Goal: Communication & Community: Answer question/provide support

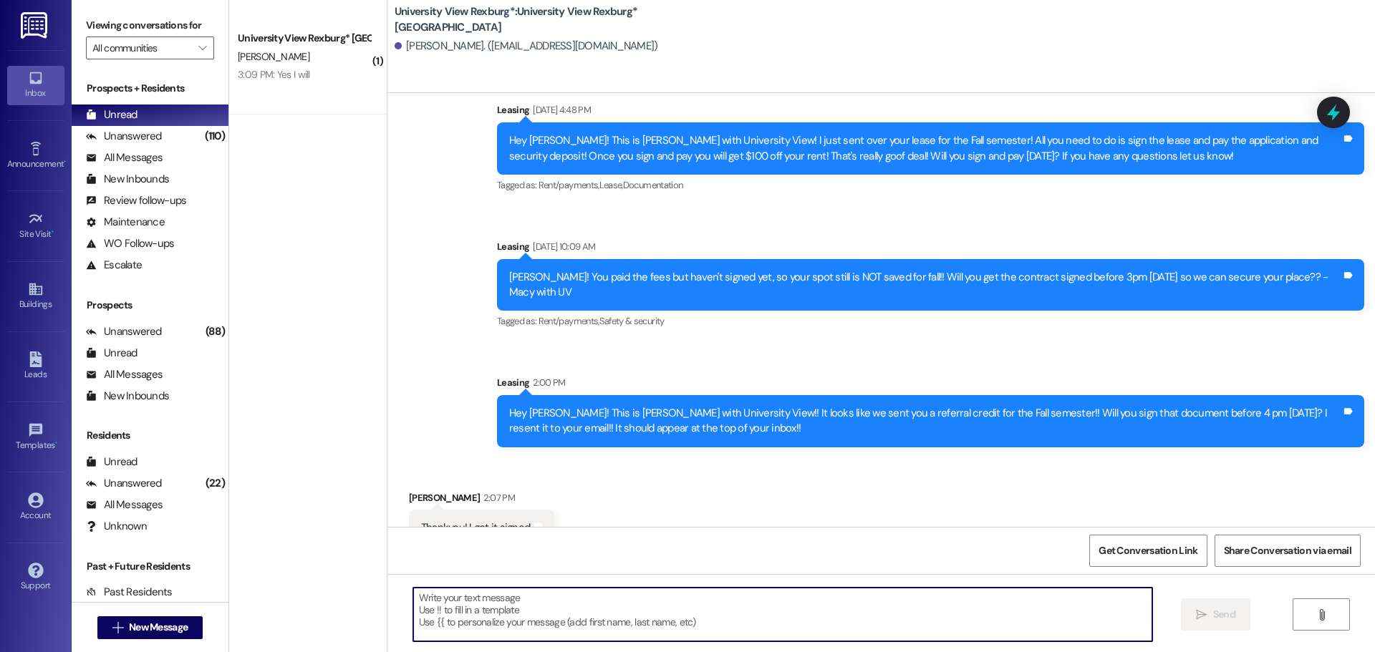
scroll to position [474, 0]
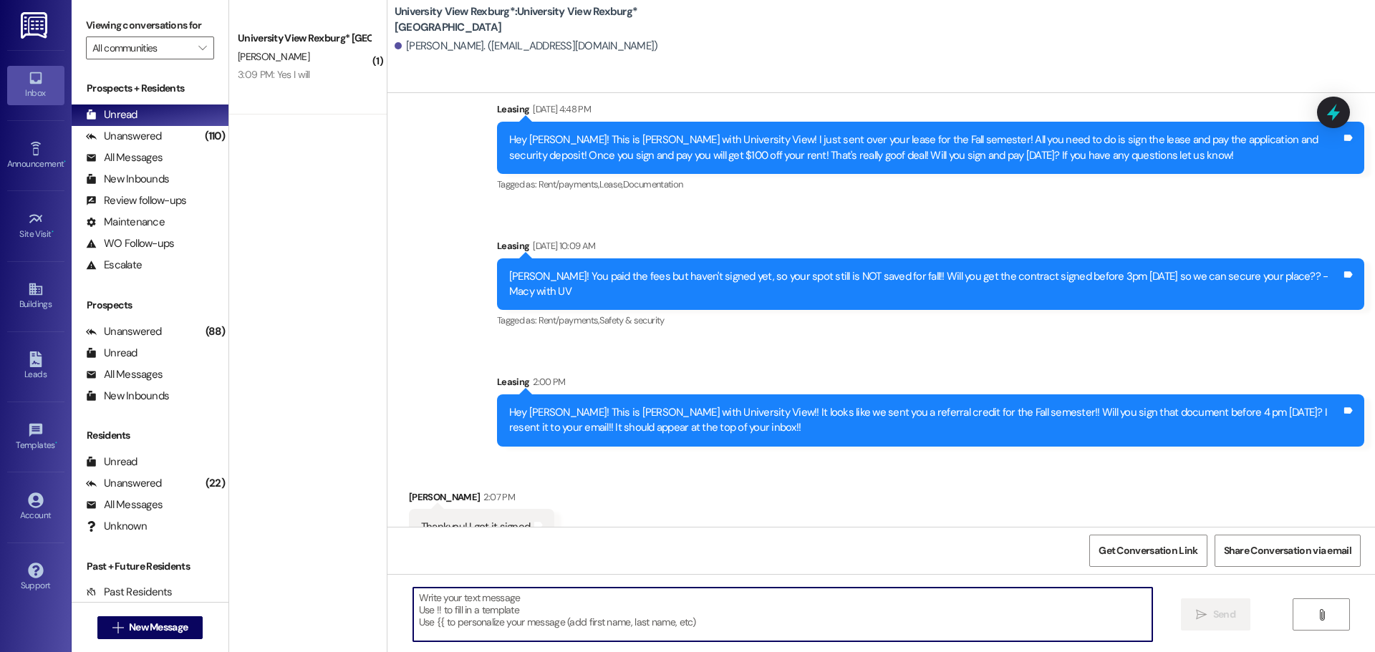
click at [590, 607] on textarea at bounding box center [782, 615] width 739 height 54
type textarea "Thank you, [PERSON_NAME]!!"
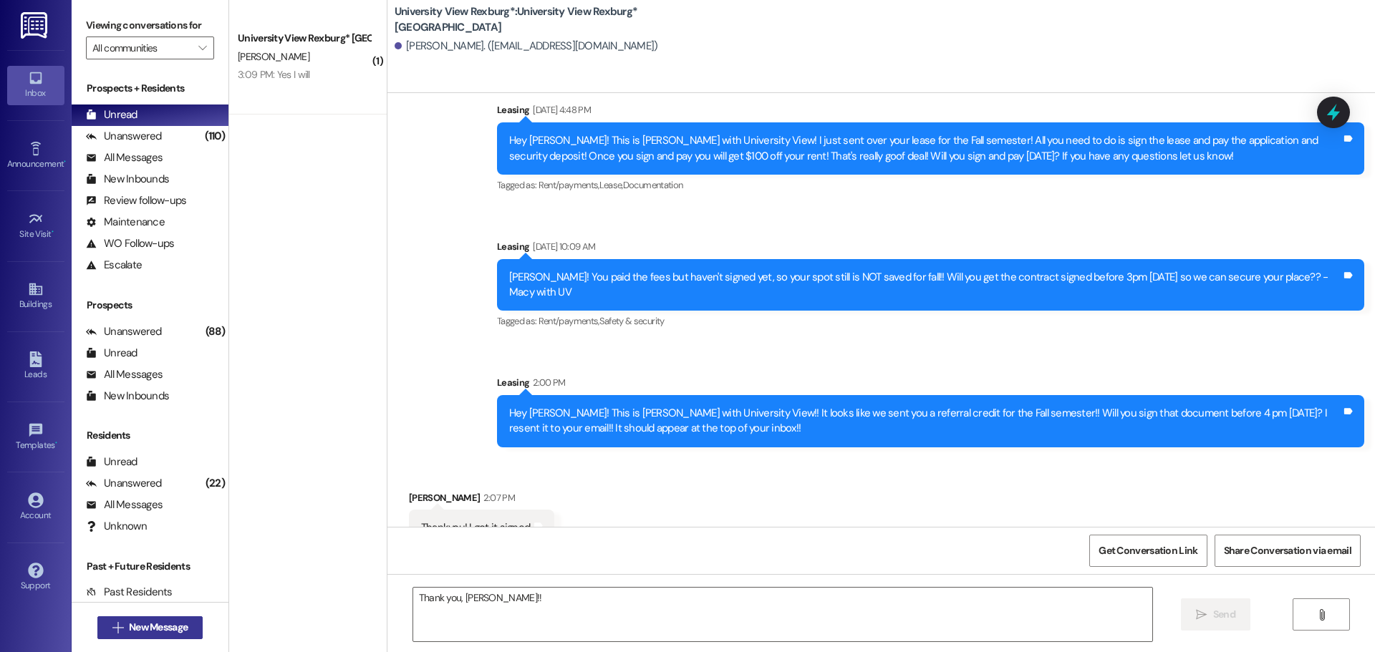
click at [183, 632] on span "New Message" at bounding box center [158, 627] width 59 height 15
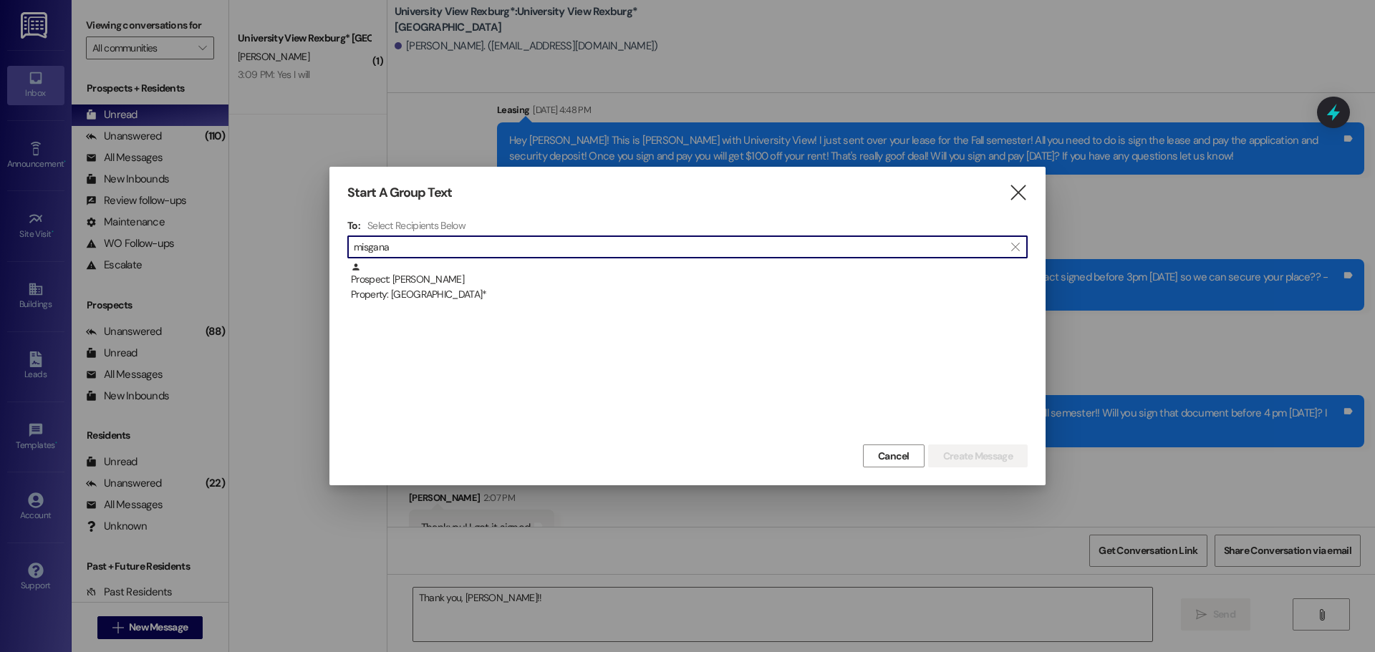
type input "misgana"
click at [475, 273] on div "Prospect: Misgana Langana Property: University View Rexburg*" at bounding box center [689, 282] width 677 height 41
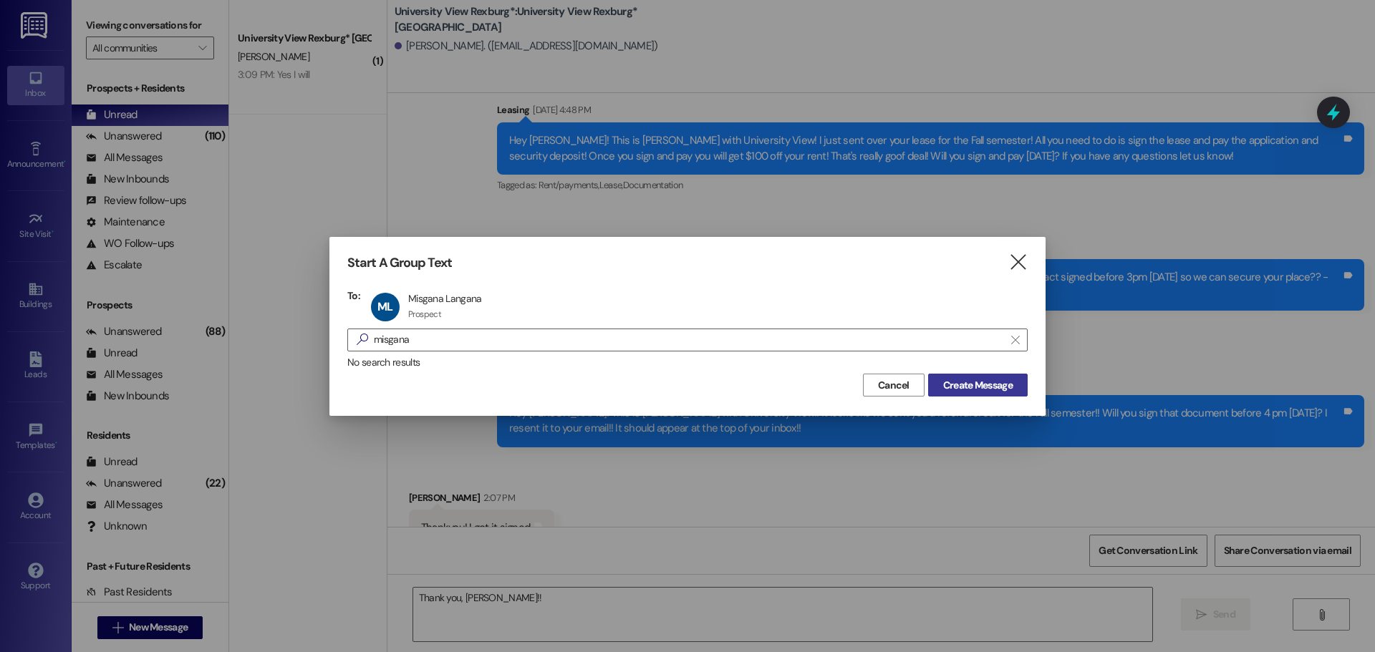
click at [993, 376] on button "Create Message" at bounding box center [978, 385] width 100 height 23
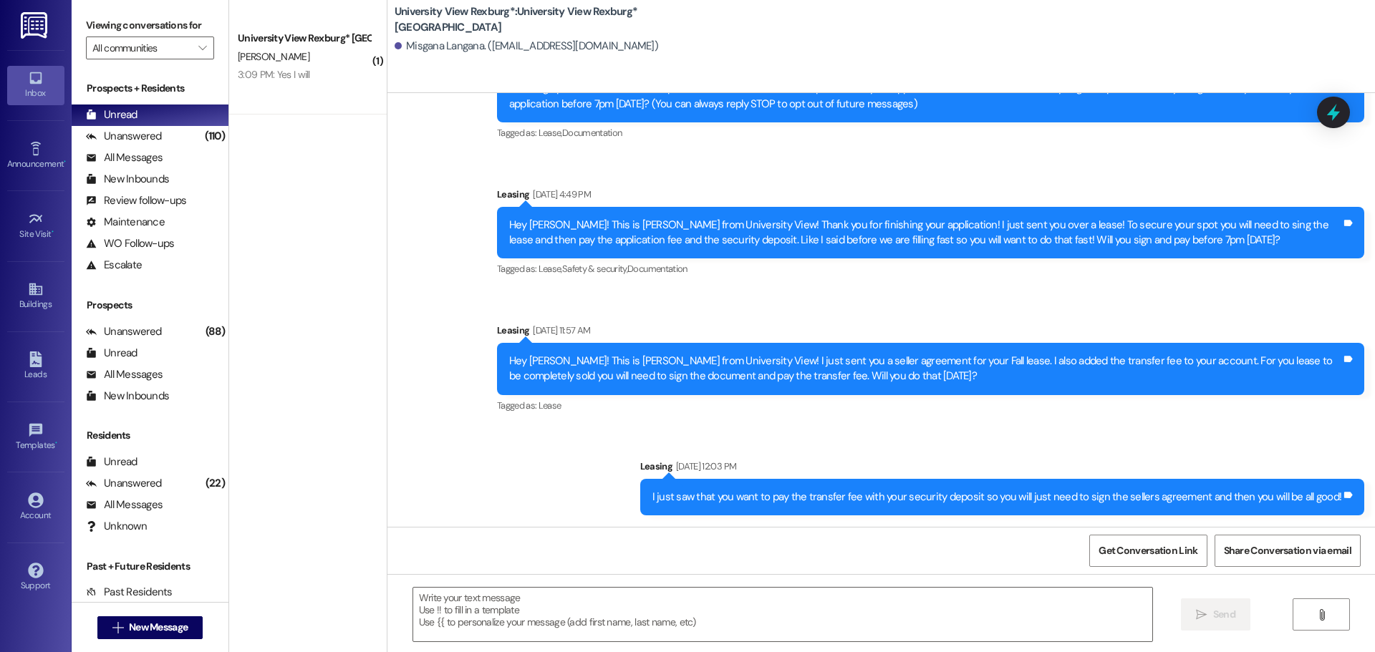
scroll to position [102, 0]
drag, startPoint x: 534, startPoint y: 614, endPoint x: 596, endPoint y: 515, distance: 116.8
click at [534, 614] on textarea at bounding box center [782, 615] width 739 height 54
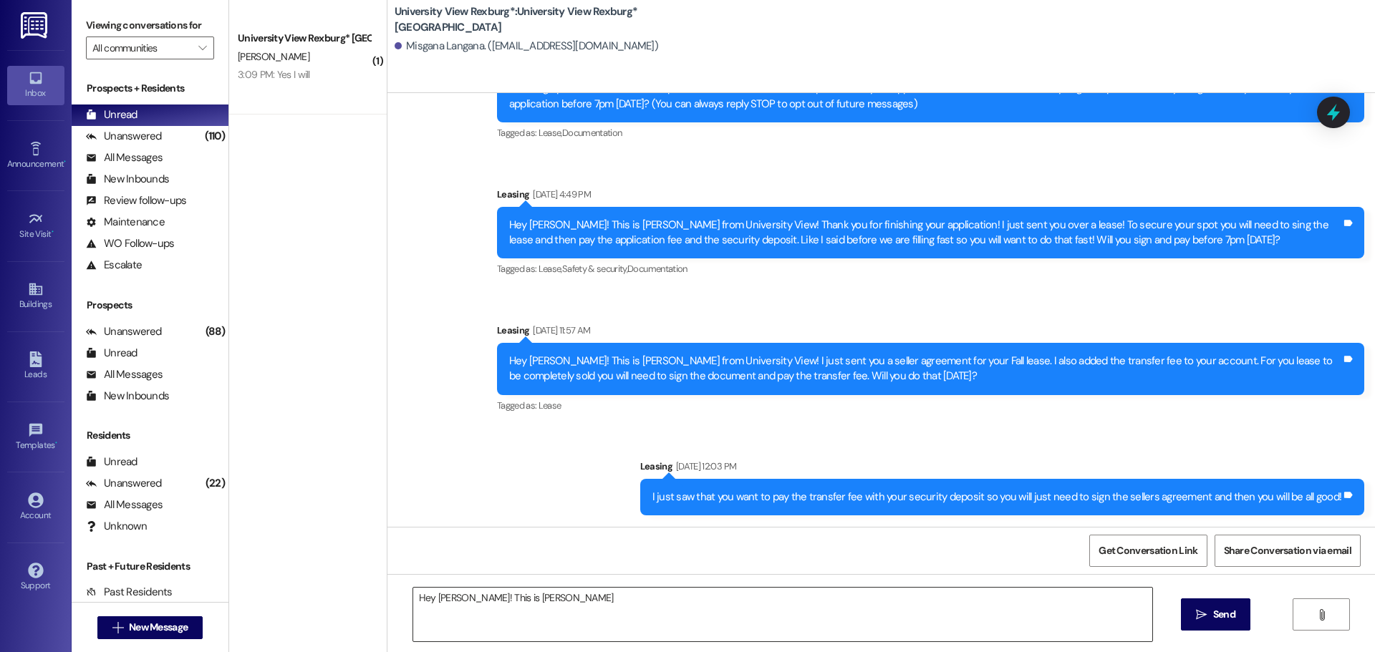
click at [553, 597] on textarea "Hey [PERSON_NAME]! This is [PERSON_NAME]" at bounding box center [782, 615] width 739 height 54
click at [774, 585] on div "Hey [PERSON_NAME]! This is Ashlyn with University View! It looks like you still…" at bounding box center [881, 627] width 988 height 107
click at [781, 607] on textarea "Hey [PERSON_NAME]! This is Ashlyn with University View! It looks like you still…" at bounding box center [782, 615] width 739 height 54
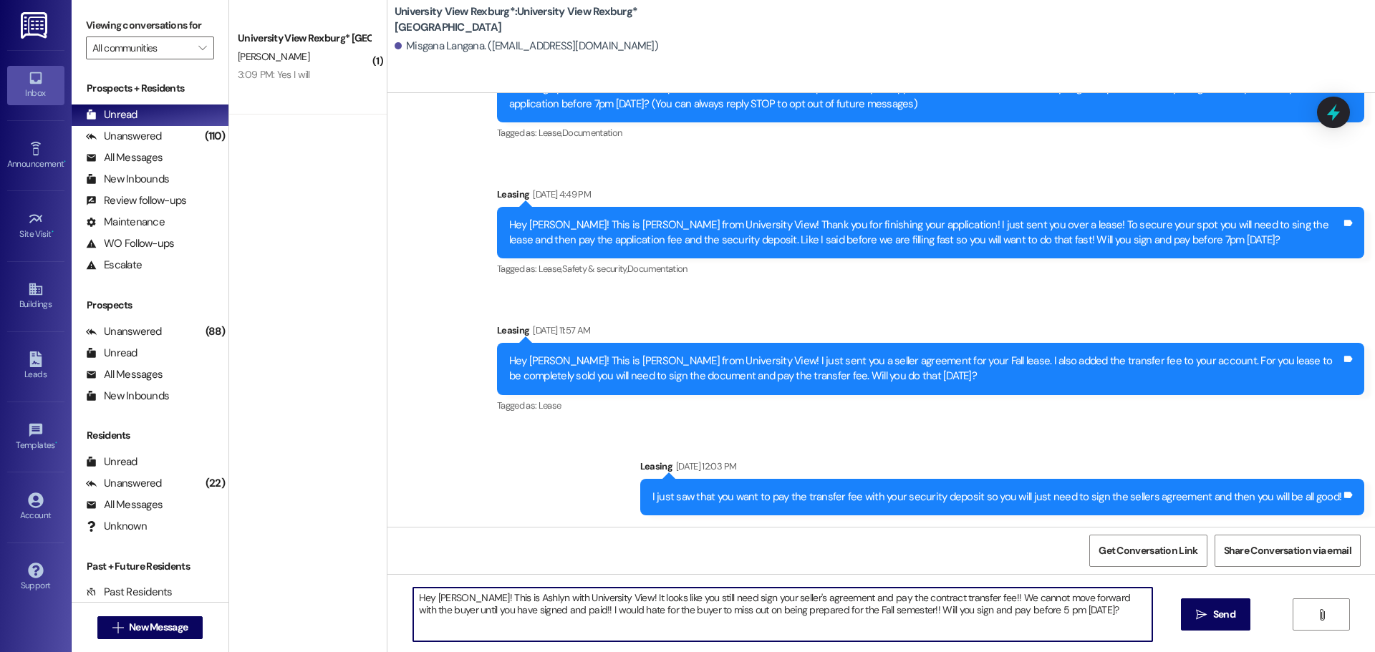
type textarea "Hey [PERSON_NAME]! This is Ashlyn with University View! It looks like you still…"
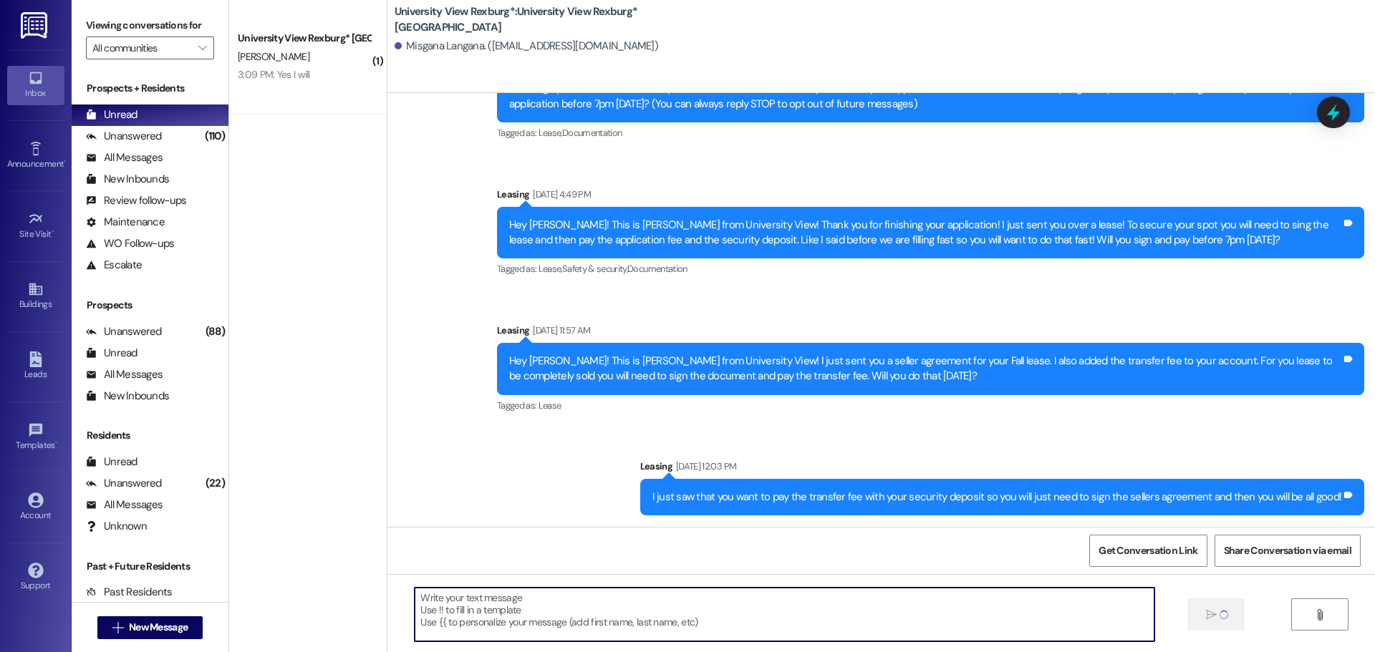
scroll to position [217, 0]
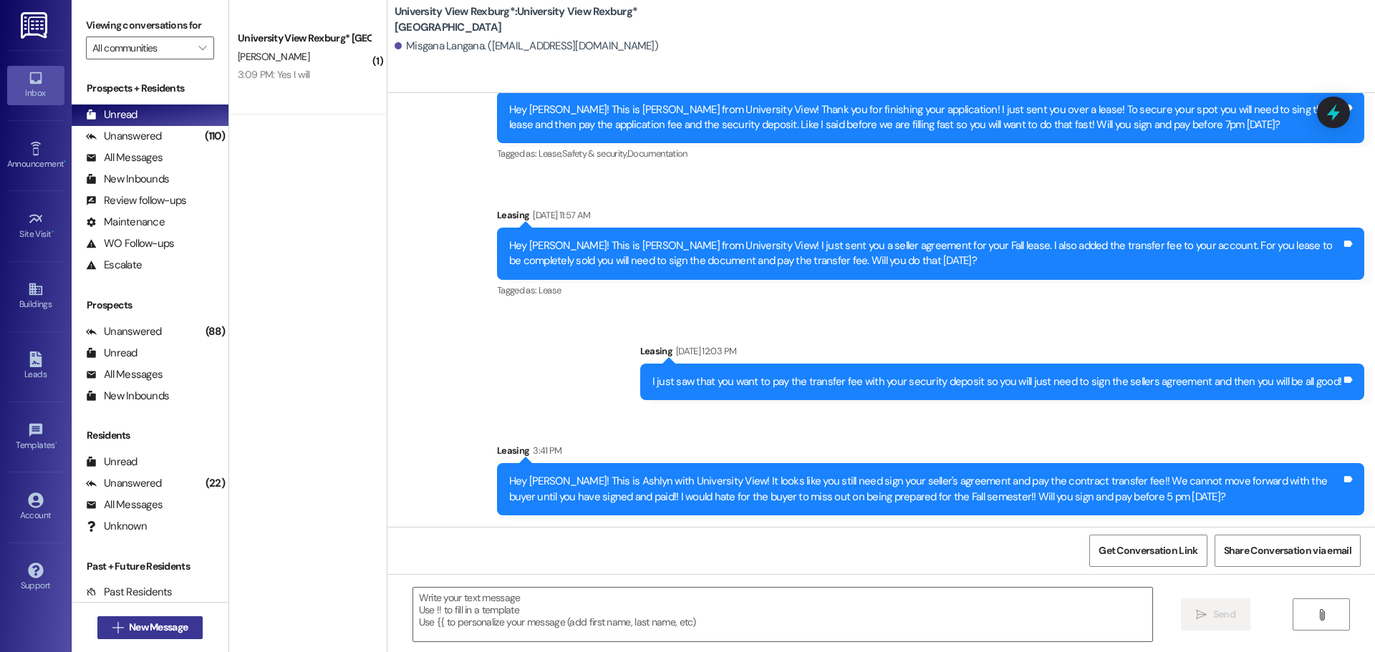
click at [134, 631] on span "New Message" at bounding box center [158, 627] width 59 height 15
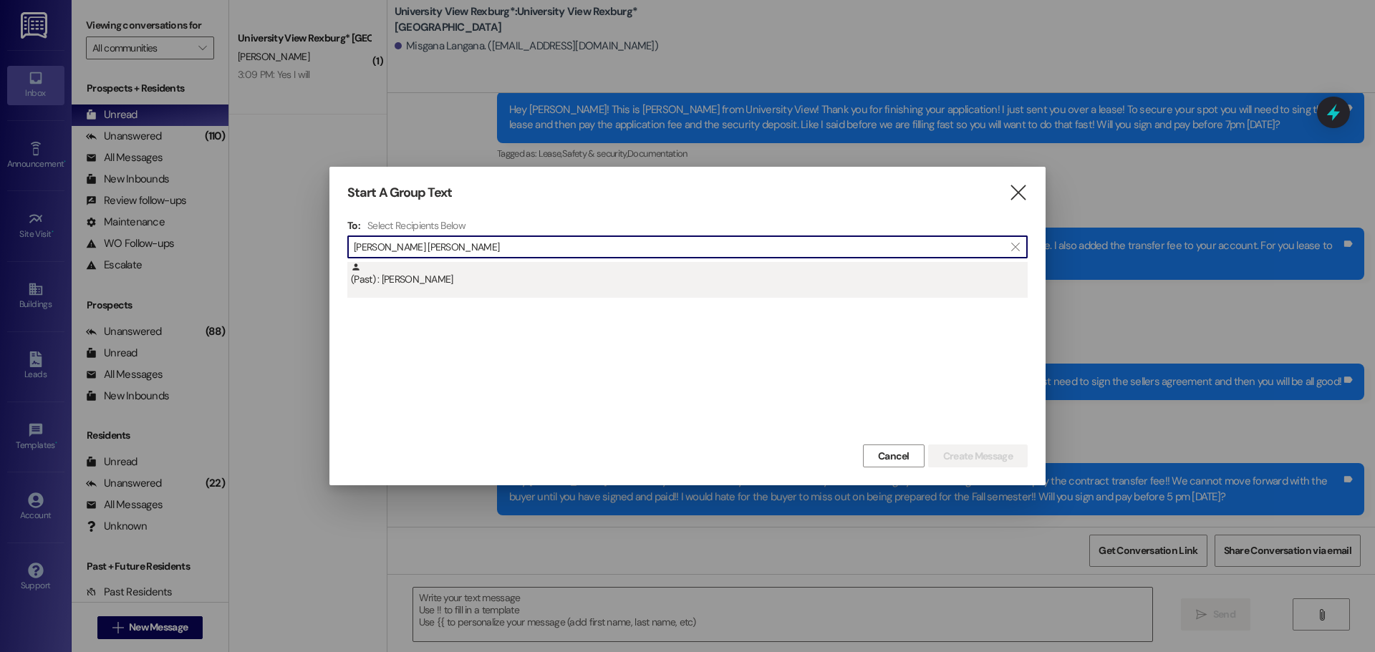
type input "[PERSON_NAME] [PERSON_NAME]"
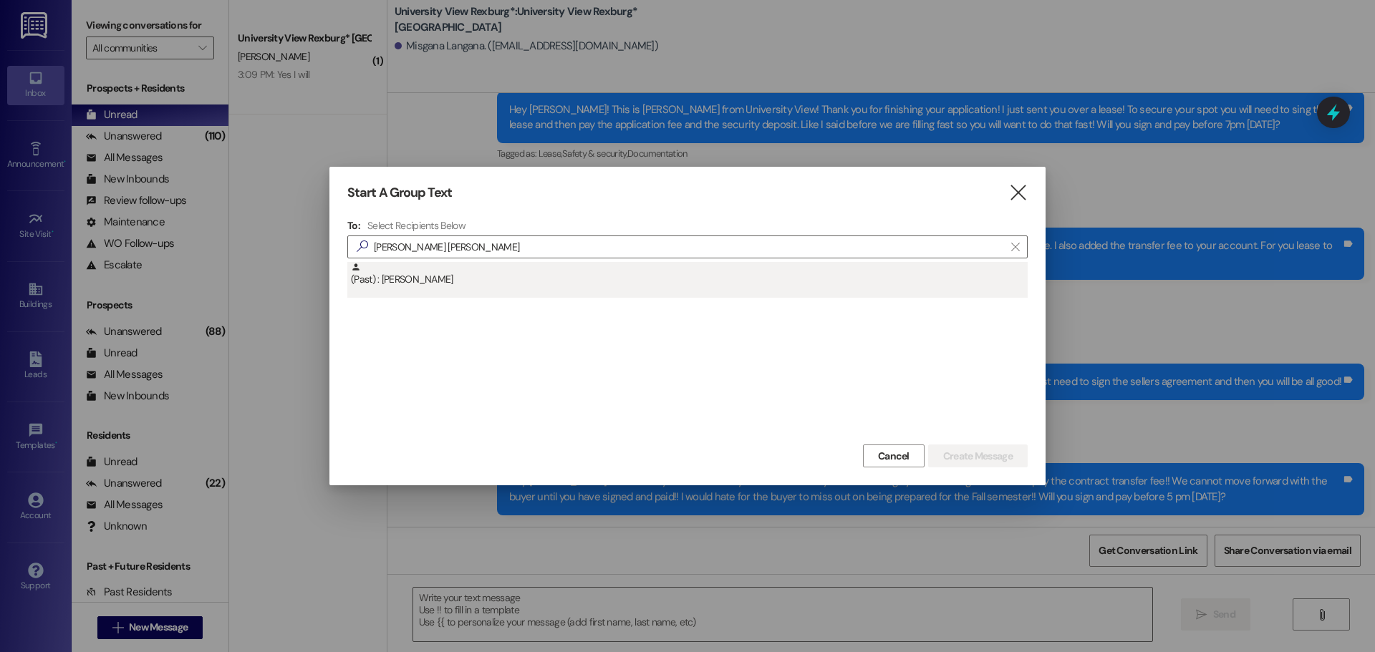
click at [620, 281] on div "(Past) : [PERSON_NAME]" at bounding box center [689, 274] width 677 height 25
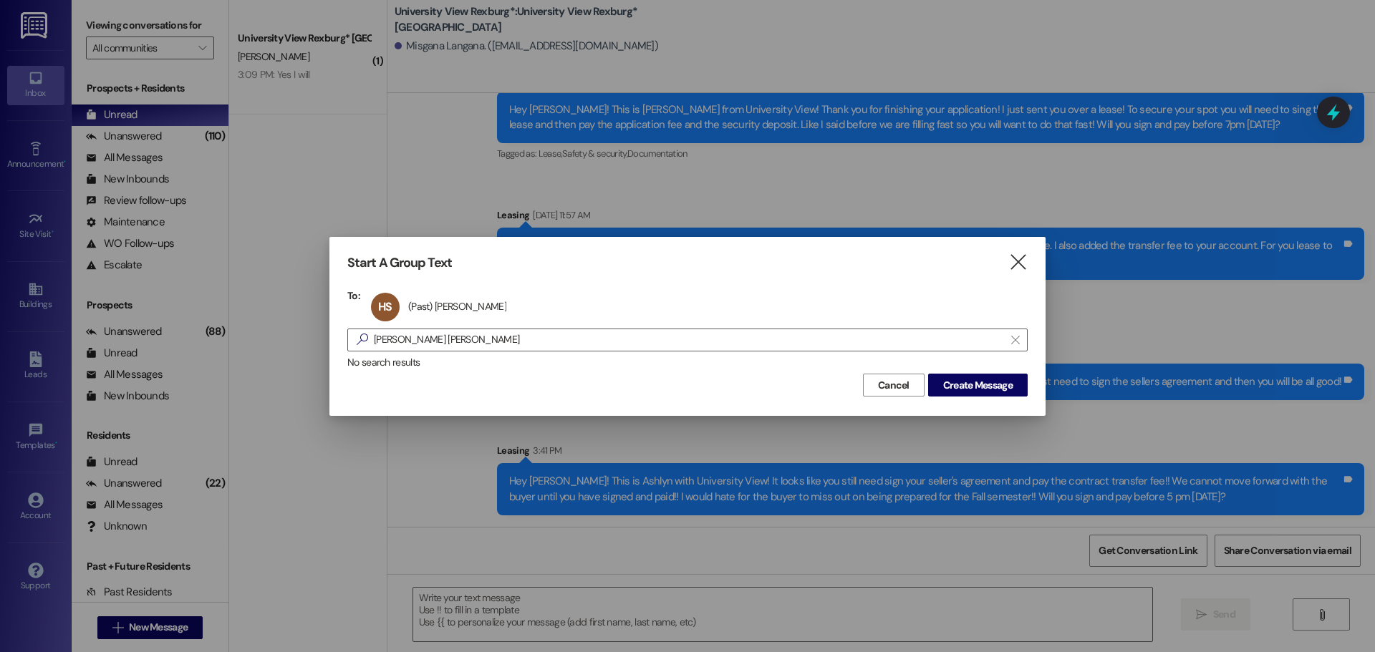
drag, startPoint x: 960, startPoint y: 385, endPoint x: 156, endPoint y: 450, distance: 806.2
click at [944, 385] on span "Create Message" at bounding box center [977, 385] width 69 height 15
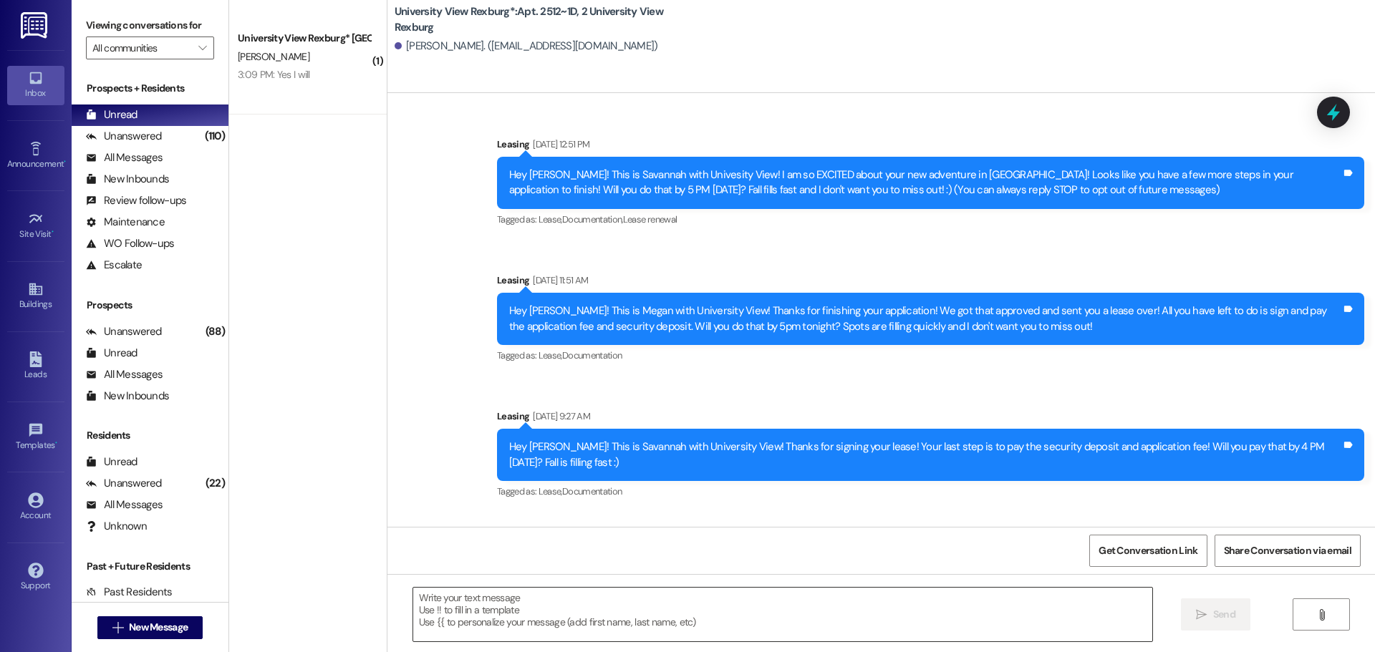
click at [472, 615] on textarea at bounding box center [782, 615] width 739 height 54
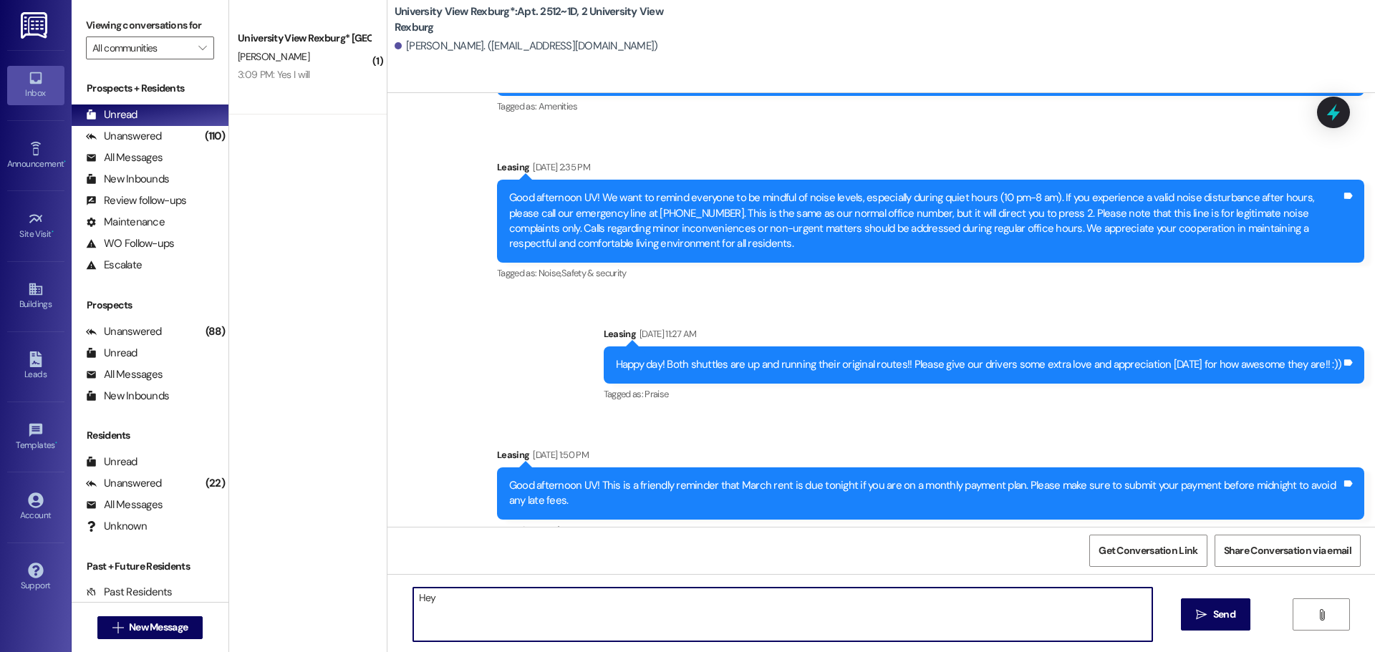
scroll to position [45510, 0]
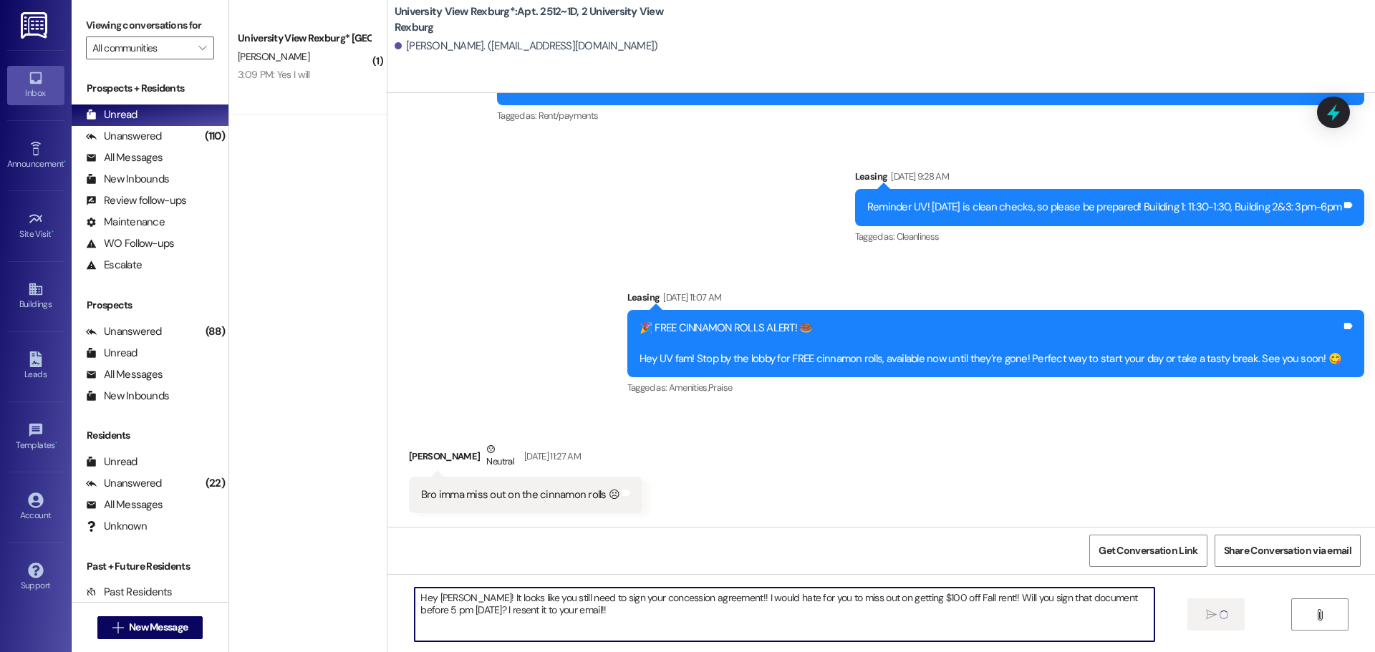
type textarea "Hey [PERSON_NAME]! It looks like you still need to sign your concession agreeme…"
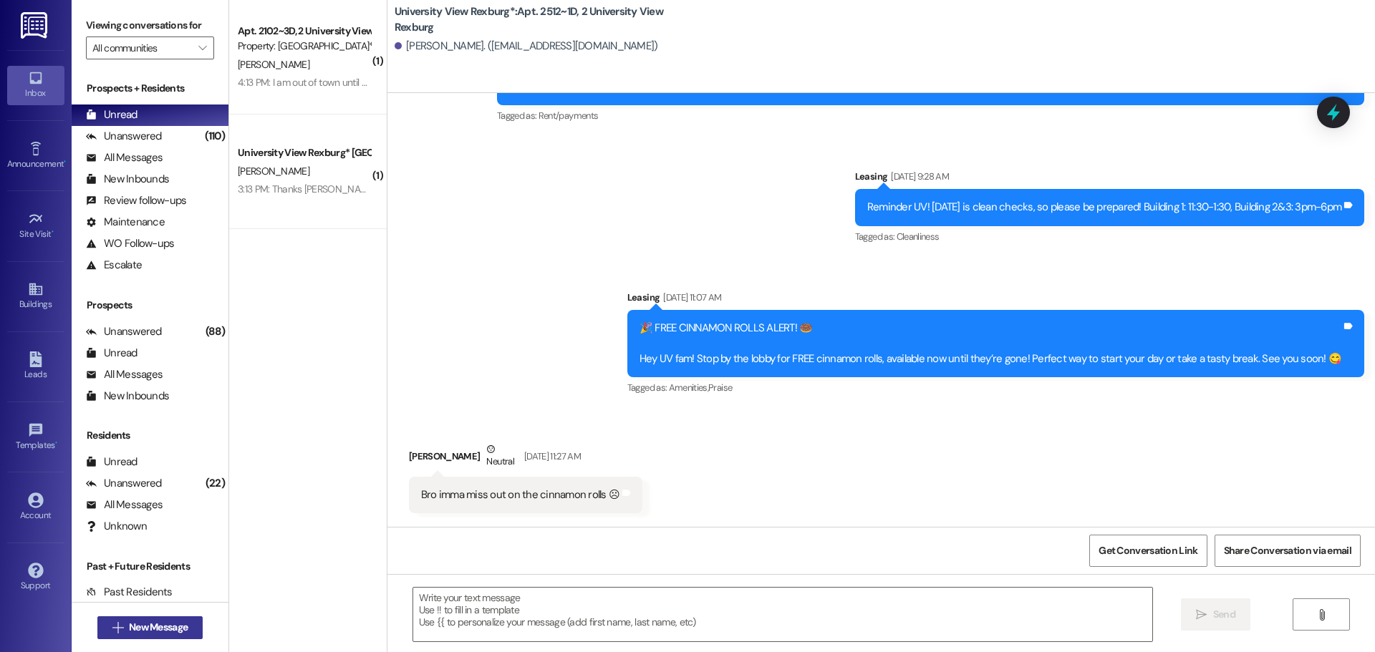
click at [170, 627] on span "New Message" at bounding box center [158, 627] width 59 height 15
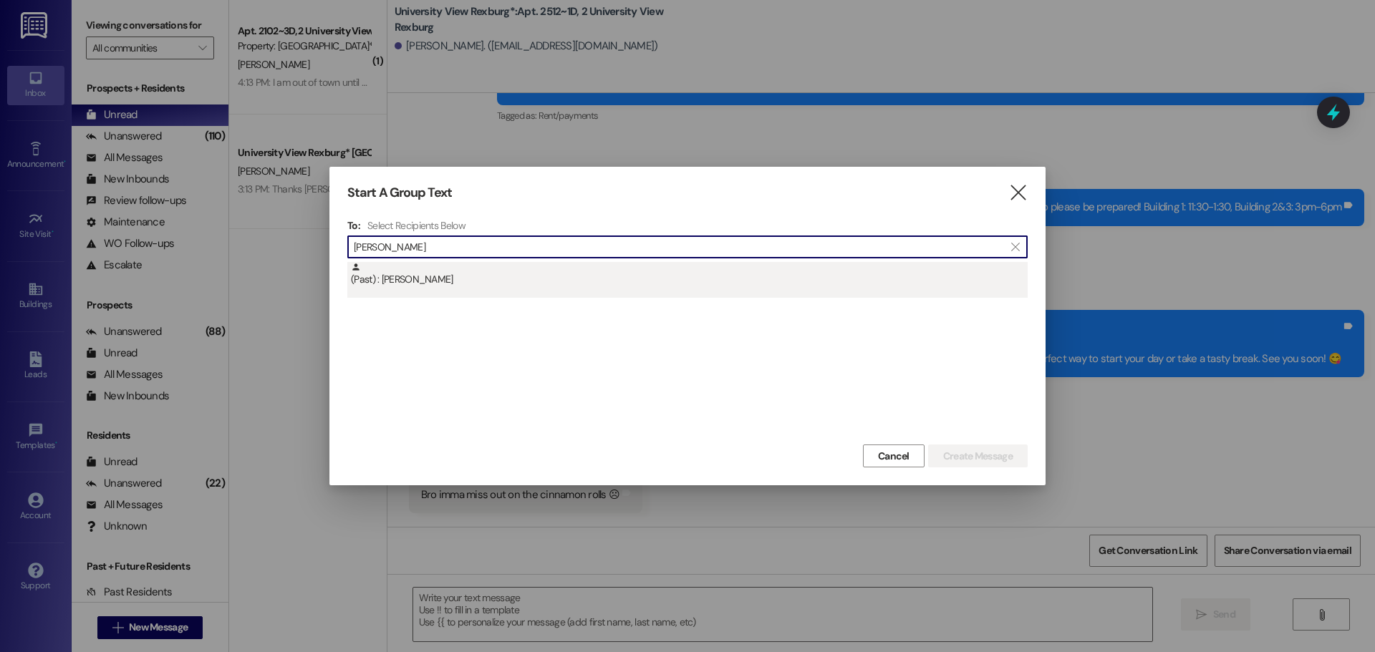
type input "[PERSON_NAME]"
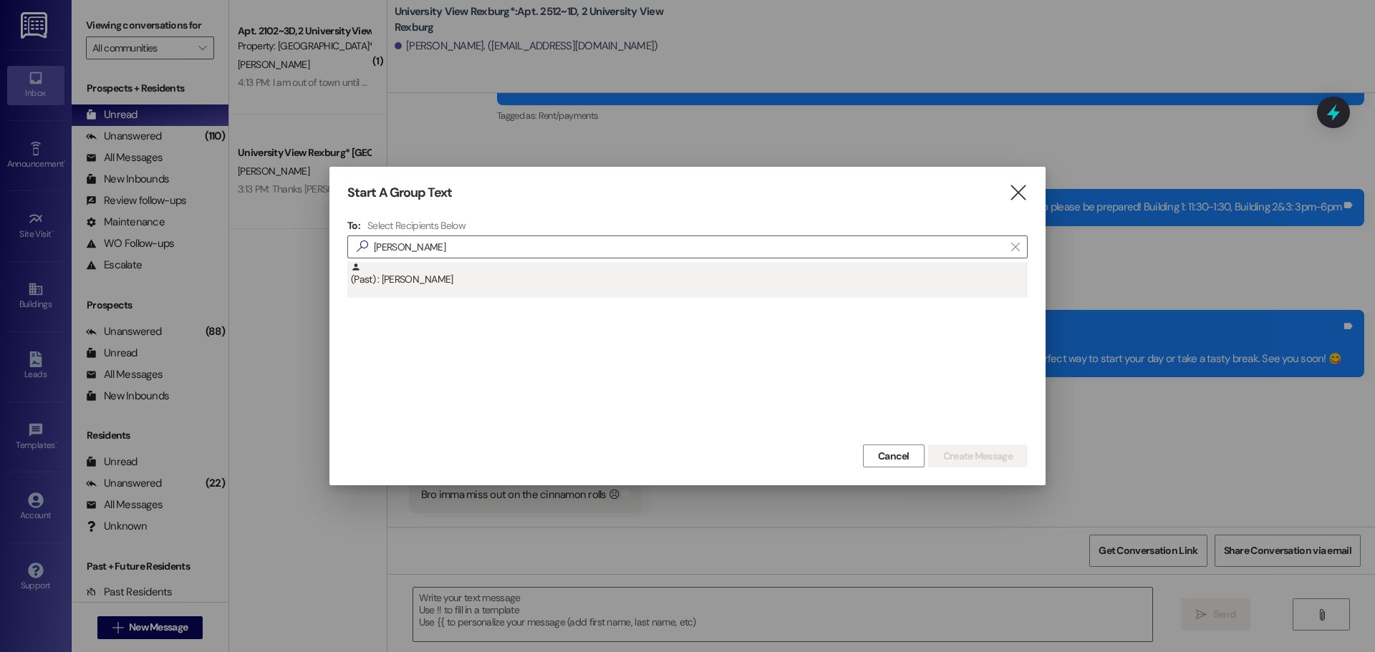
click at [680, 280] on div "(Past) : [PERSON_NAME]" at bounding box center [689, 274] width 677 height 25
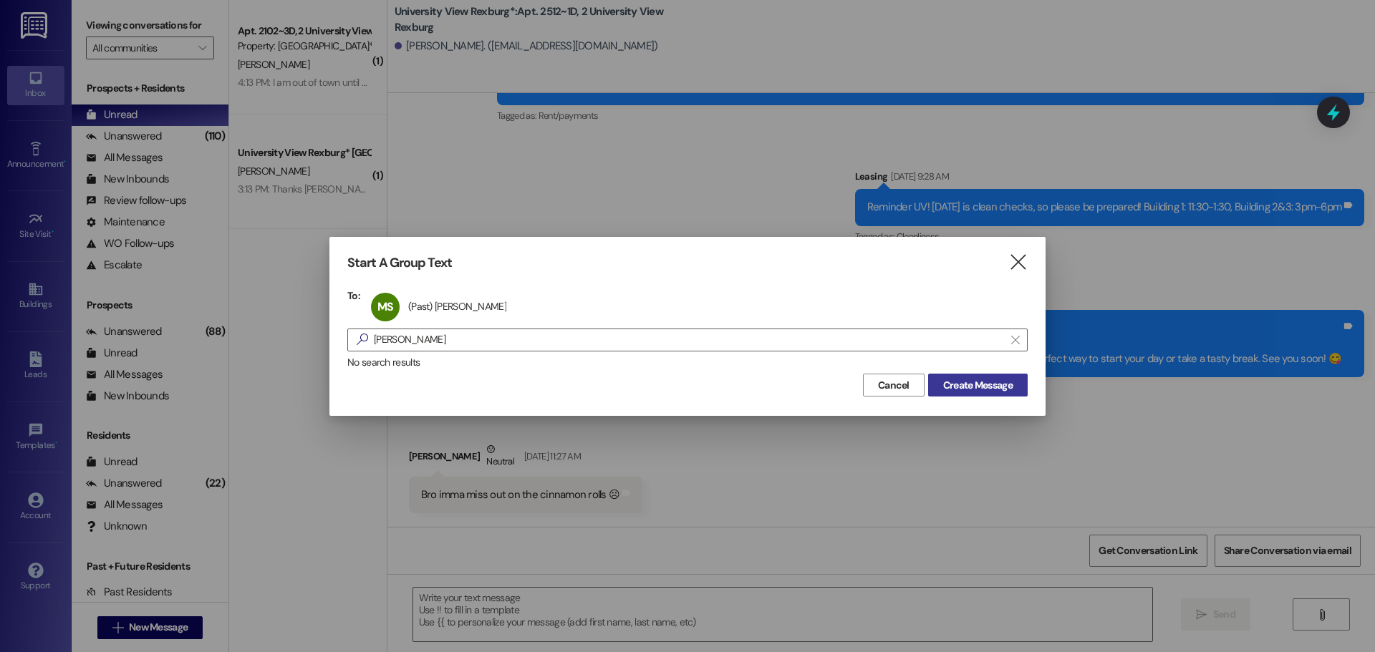
click at [979, 384] on span "Create Message" at bounding box center [977, 385] width 69 height 15
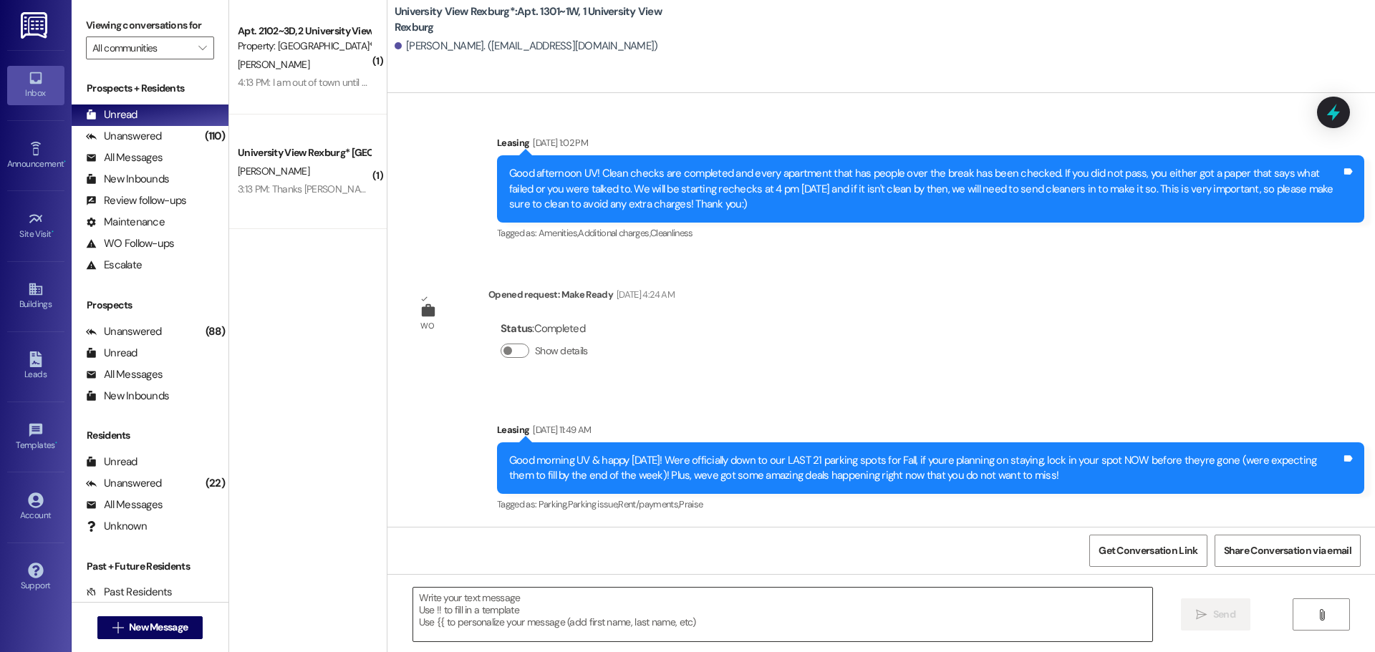
scroll to position [25487, 0]
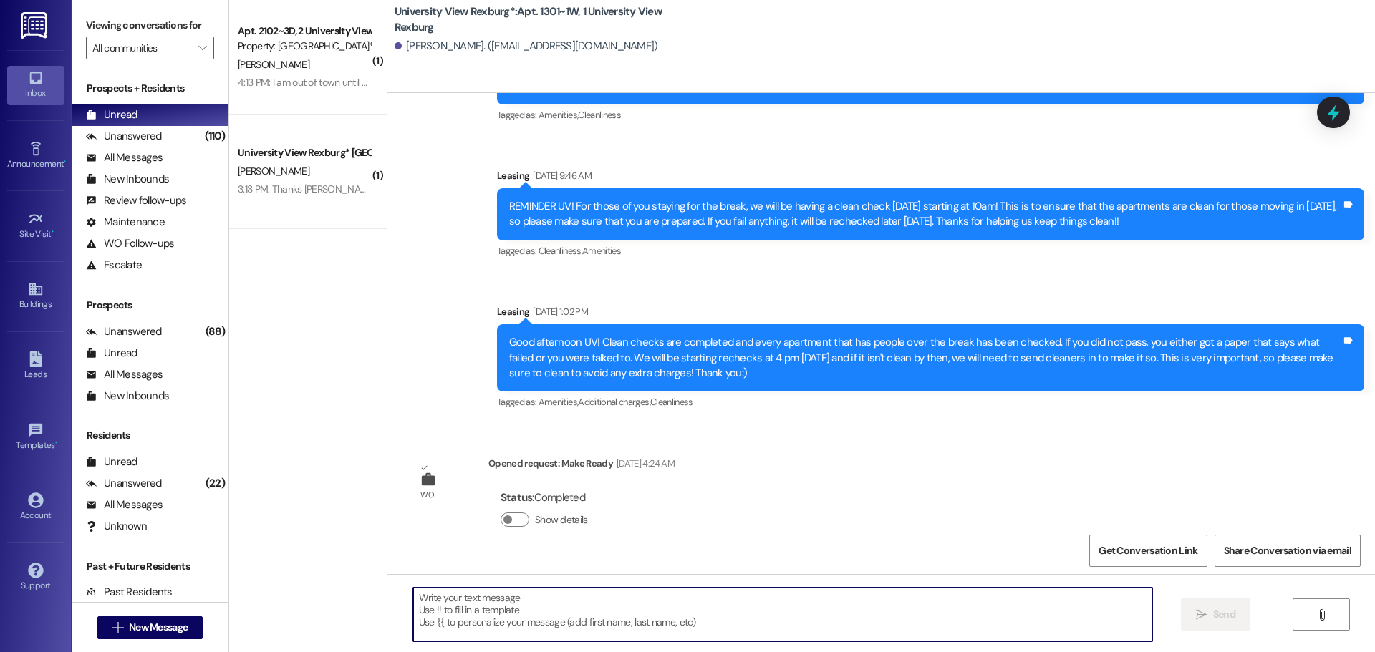
click at [549, 622] on textarea at bounding box center [782, 615] width 739 height 54
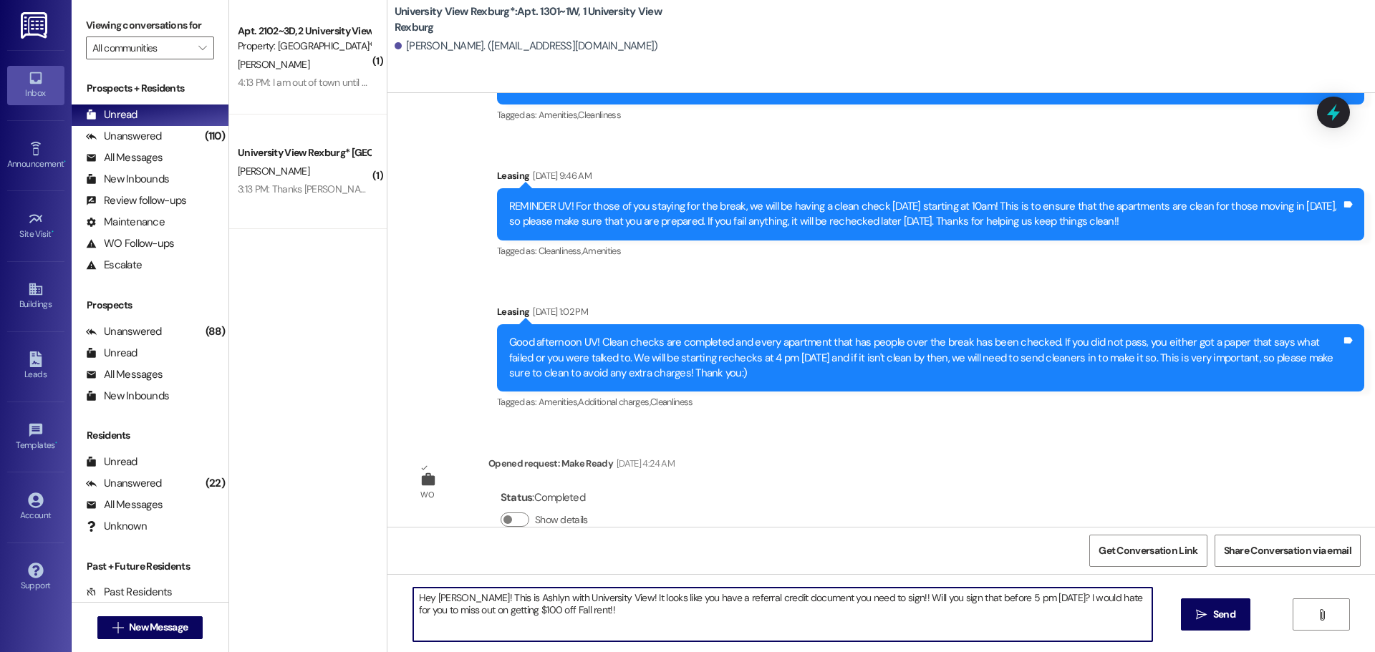
type textarea "Hey [PERSON_NAME]! This is Ashlyn with University View! It looks like you have …"
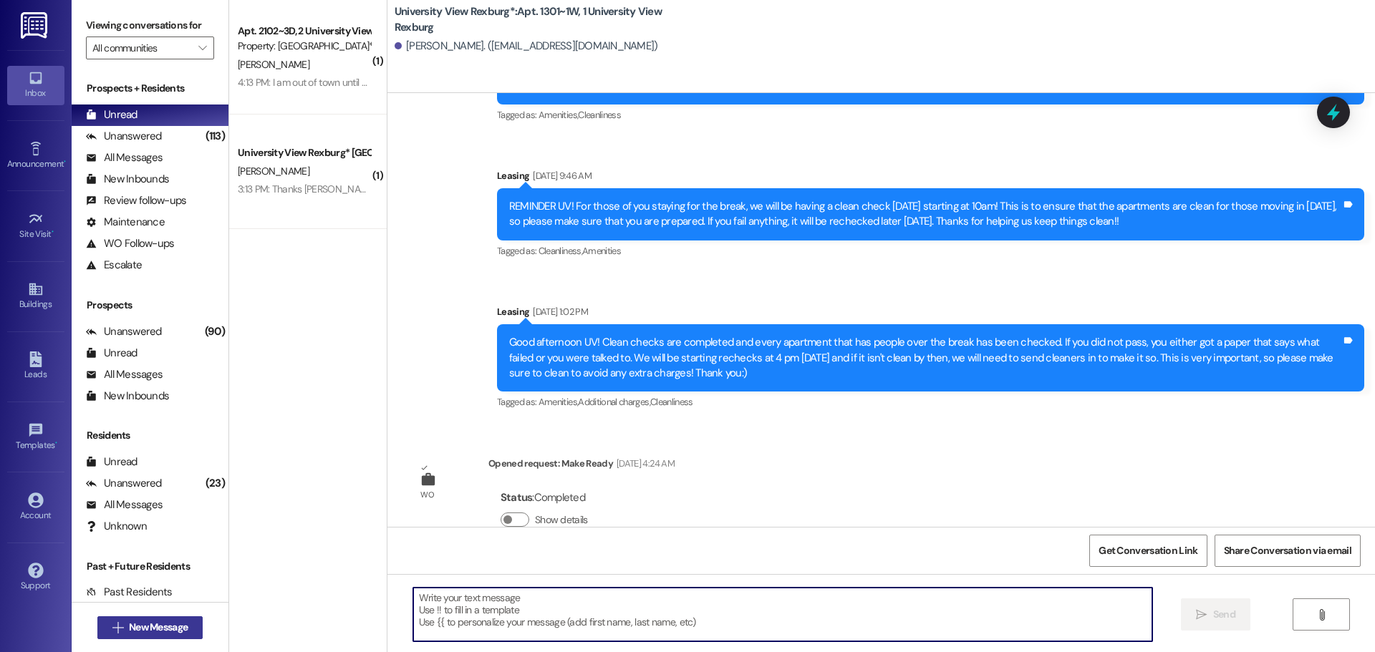
click at [173, 632] on span "New Message" at bounding box center [158, 627] width 59 height 15
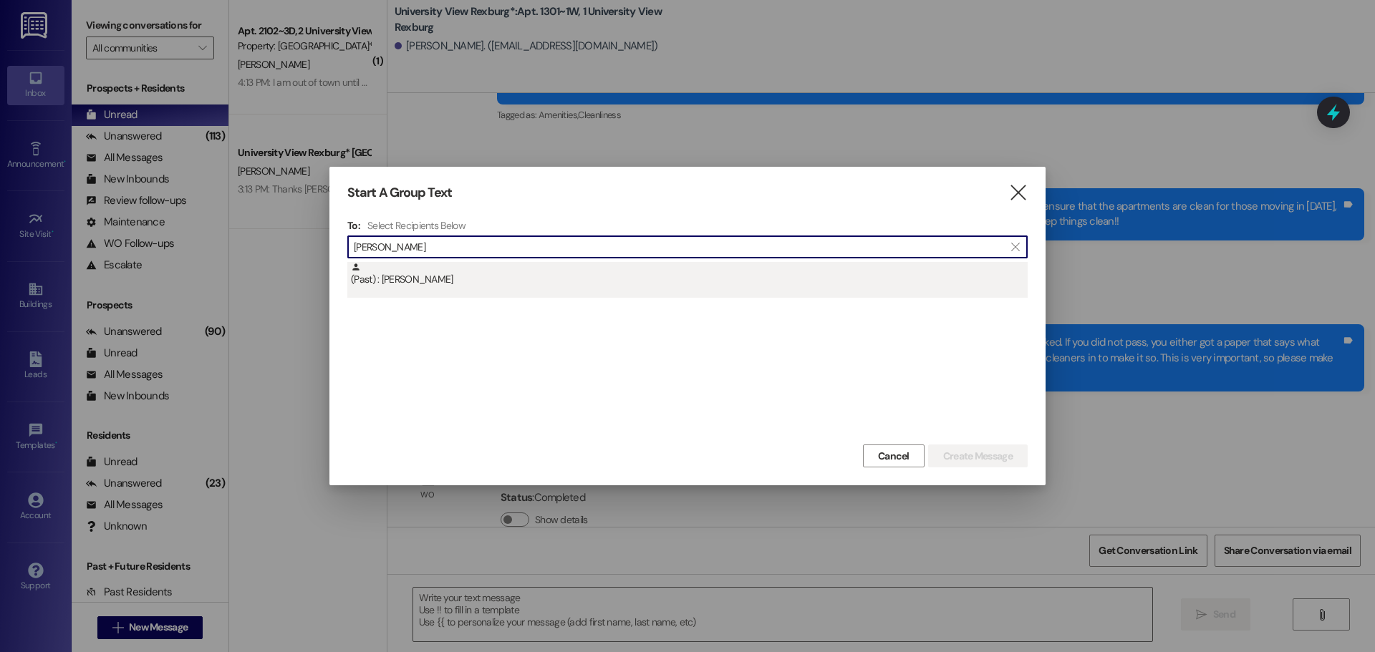
type input "[PERSON_NAME]"
click at [596, 283] on div "(Past) : [PERSON_NAME]" at bounding box center [689, 274] width 677 height 25
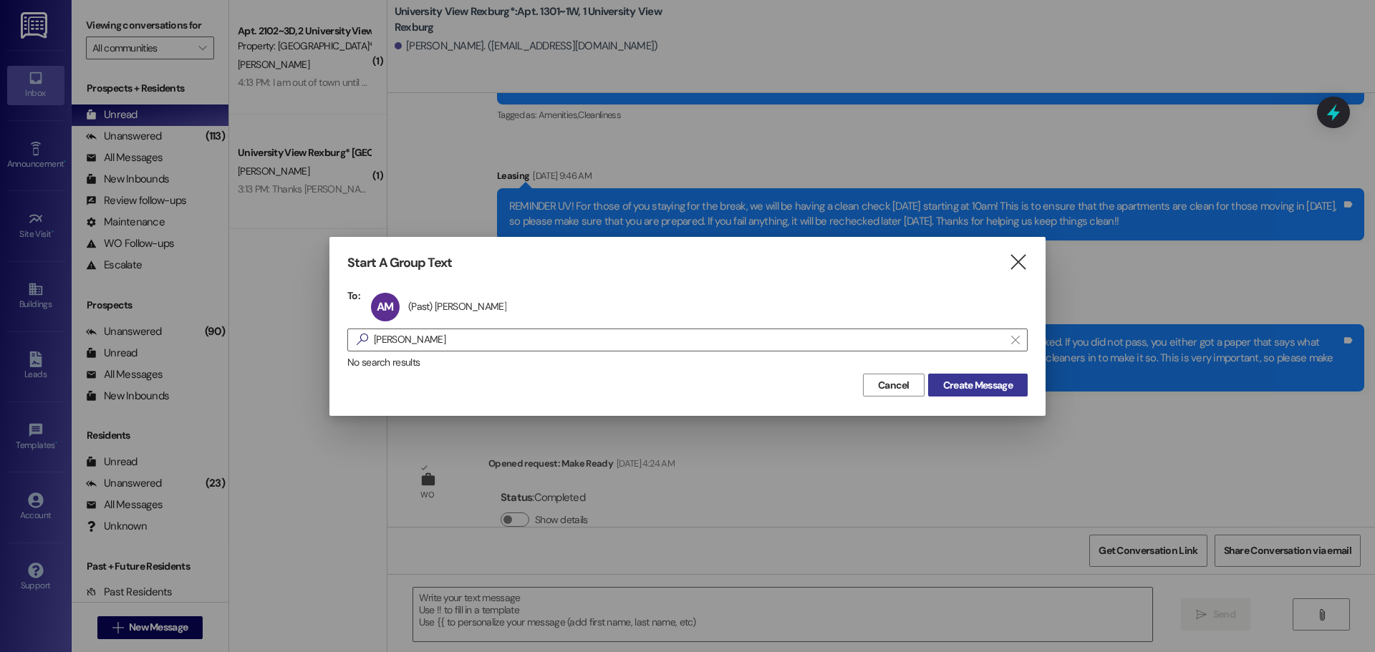
click at [998, 390] on span "Create Message" at bounding box center [977, 385] width 69 height 15
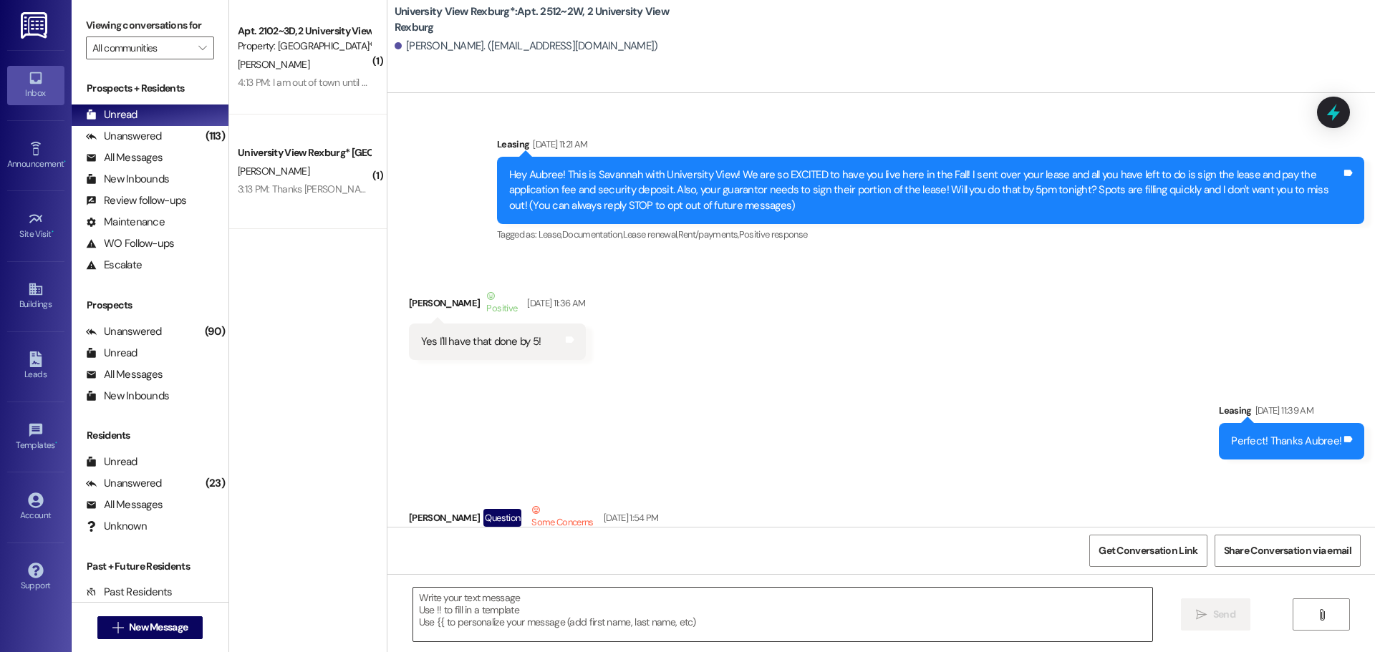
drag, startPoint x: 529, startPoint y: 597, endPoint x: 512, endPoint y: 602, distance: 17.2
click at [513, 602] on textarea at bounding box center [782, 615] width 739 height 54
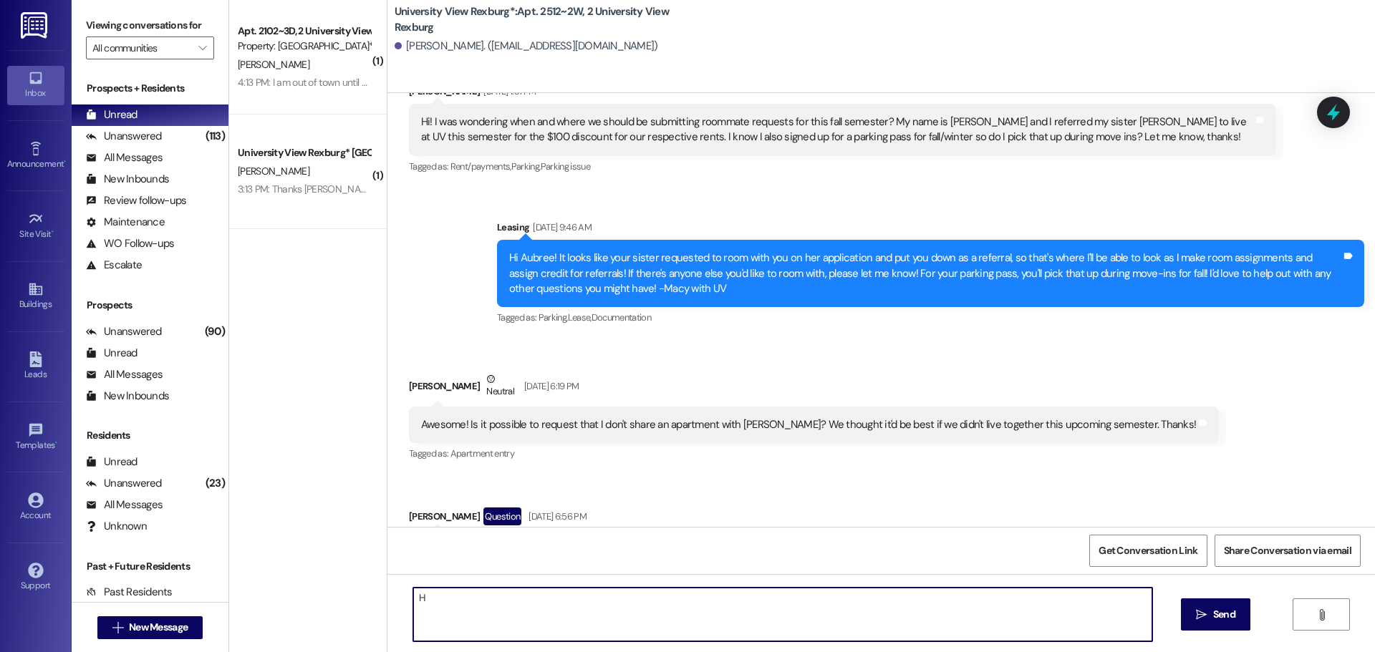
scroll to position [70037, 0]
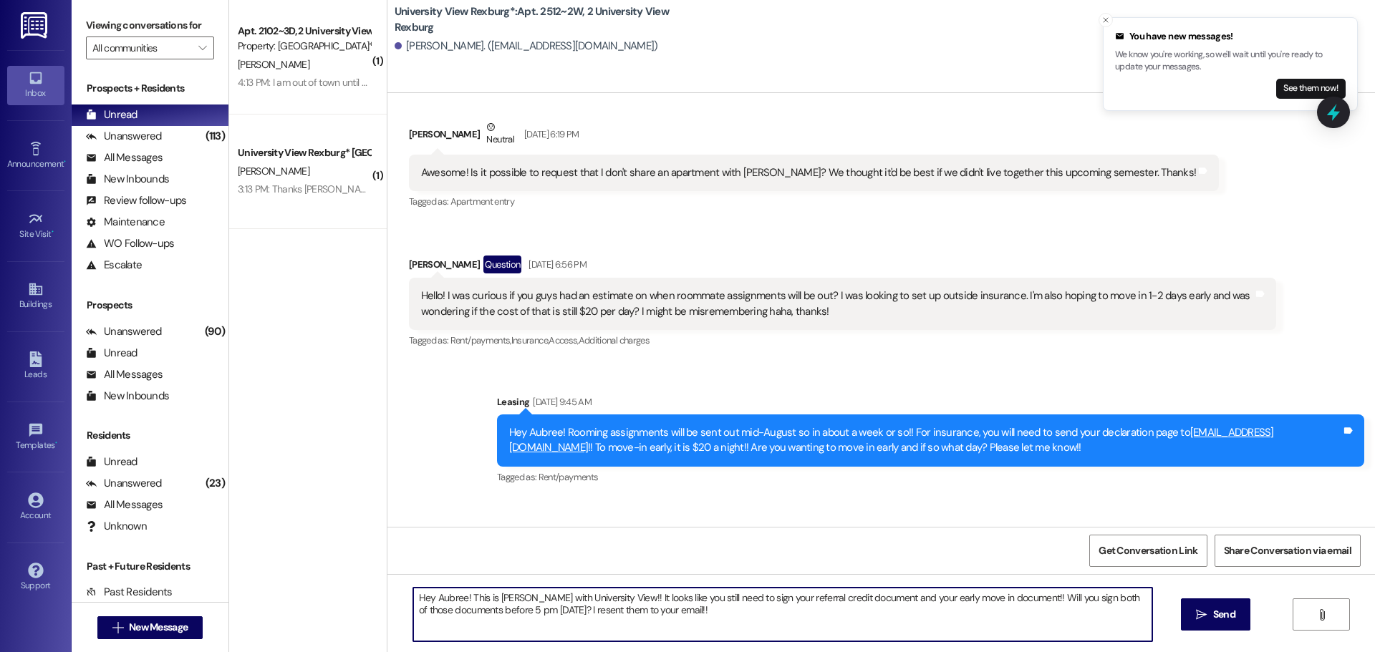
type textarea "Hey Aubree! This is [PERSON_NAME] with University View!! It looks like you stil…"
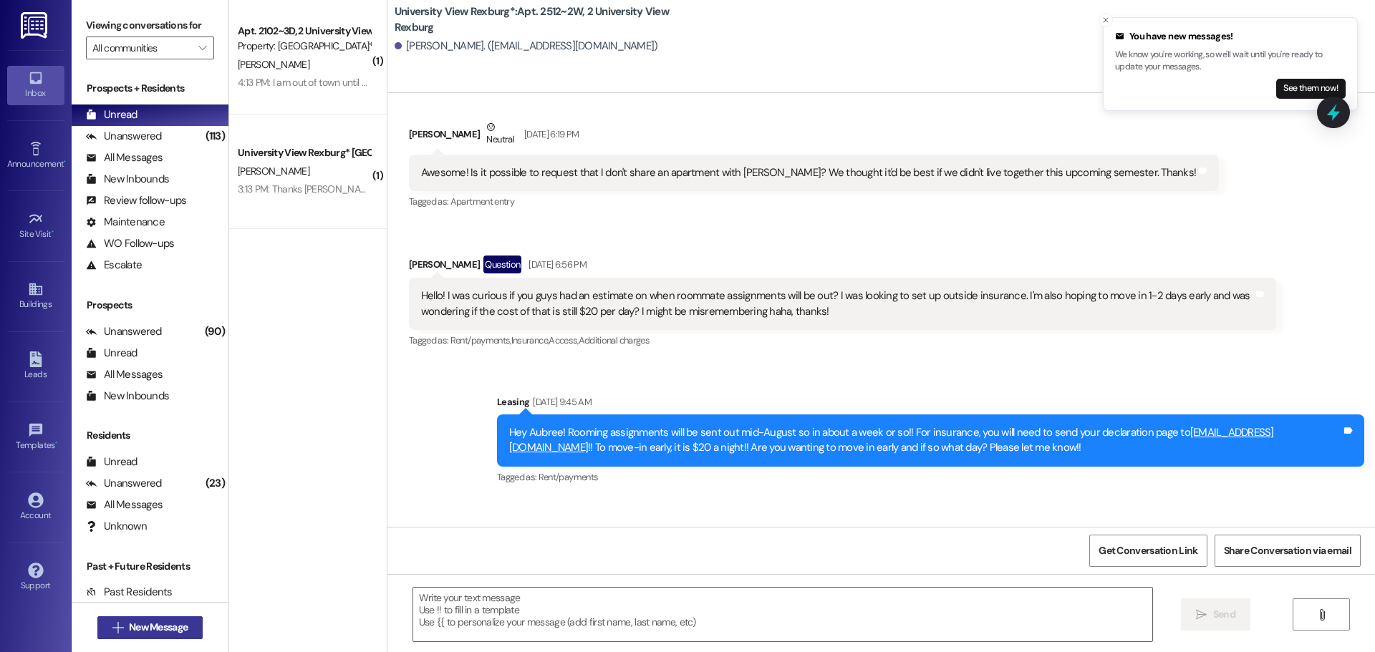
click at [164, 632] on span "New Message" at bounding box center [158, 627] width 59 height 15
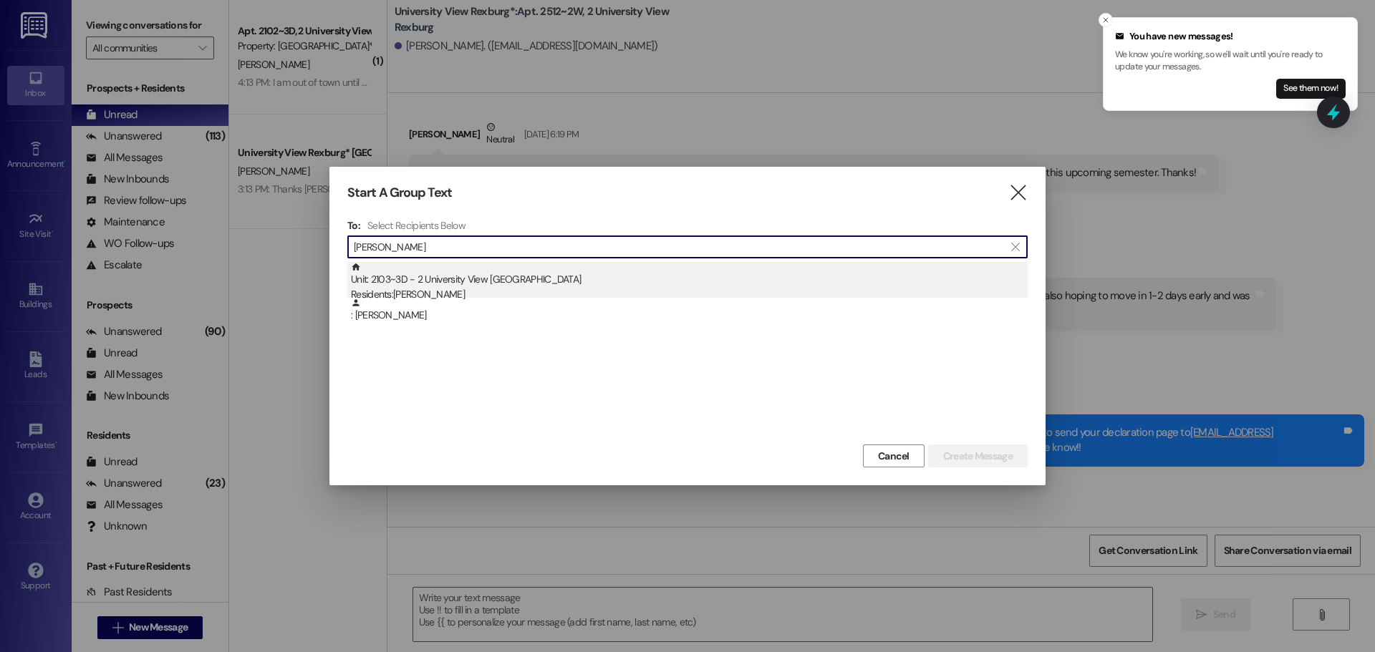
type input "[PERSON_NAME]"
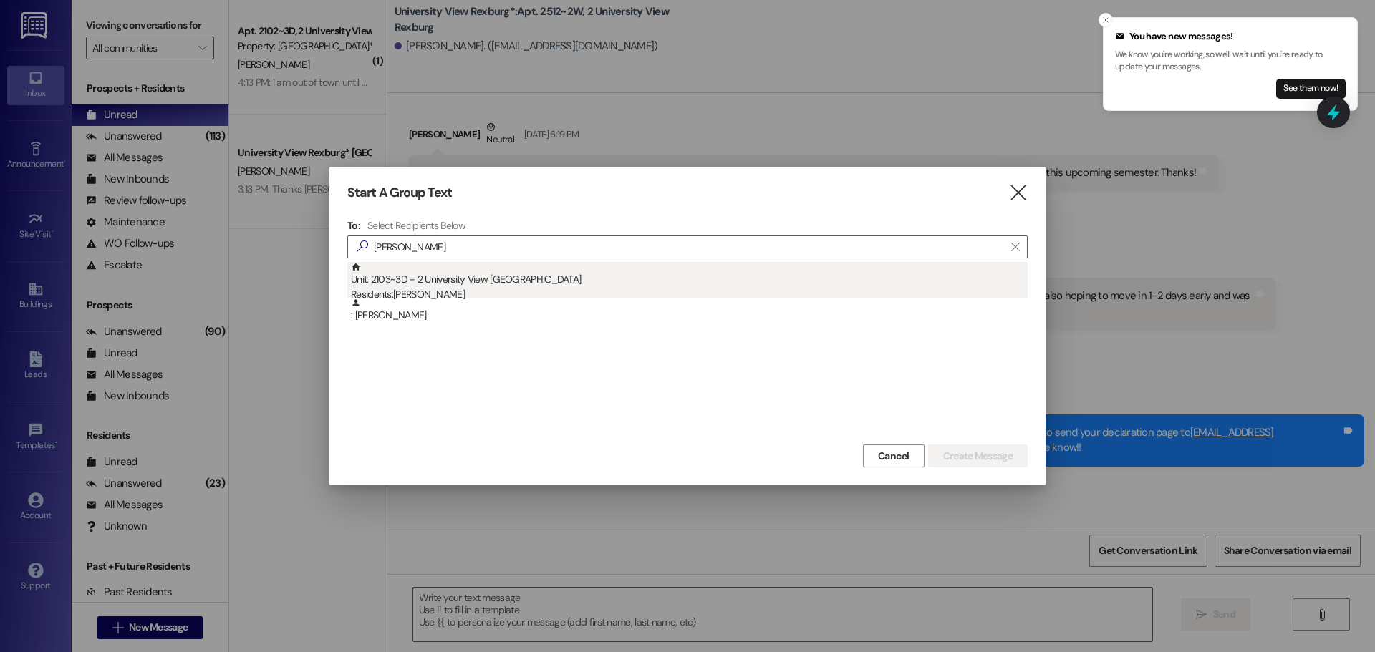
click at [483, 271] on div "Unit: 2103~3D - 2 University View Rexburg Residents: [PERSON_NAME]" at bounding box center [689, 282] width 677 height 41
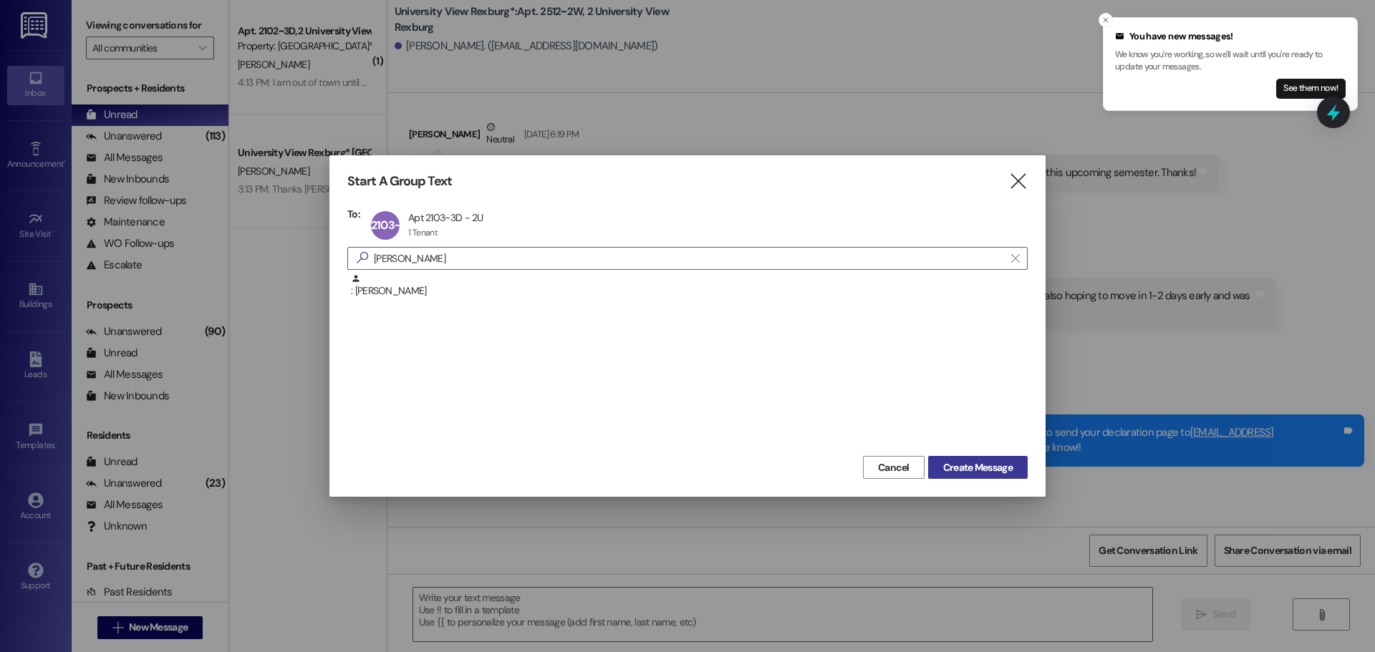
click at [988, 467] on span "Create Message" at bounding box center [977, 467] width 69 height 15
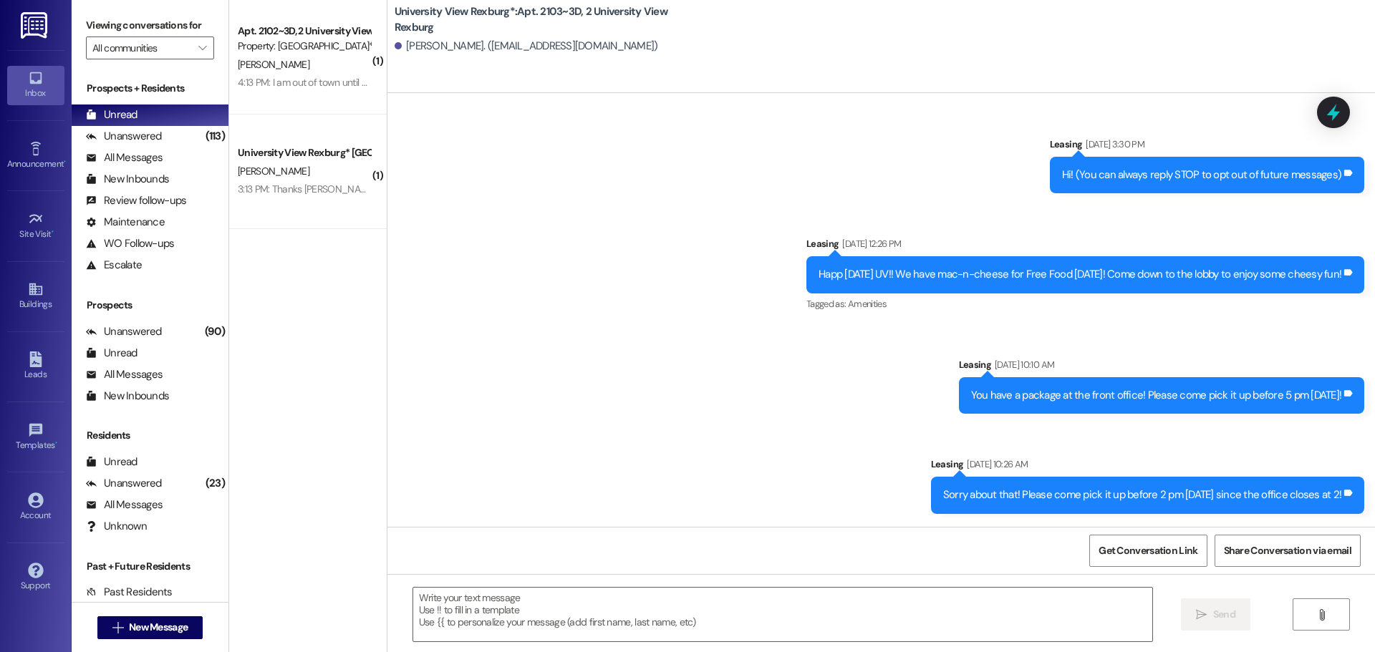
click at [502, 619] on textarea at bounding box center [782, 615] width 739 height 54
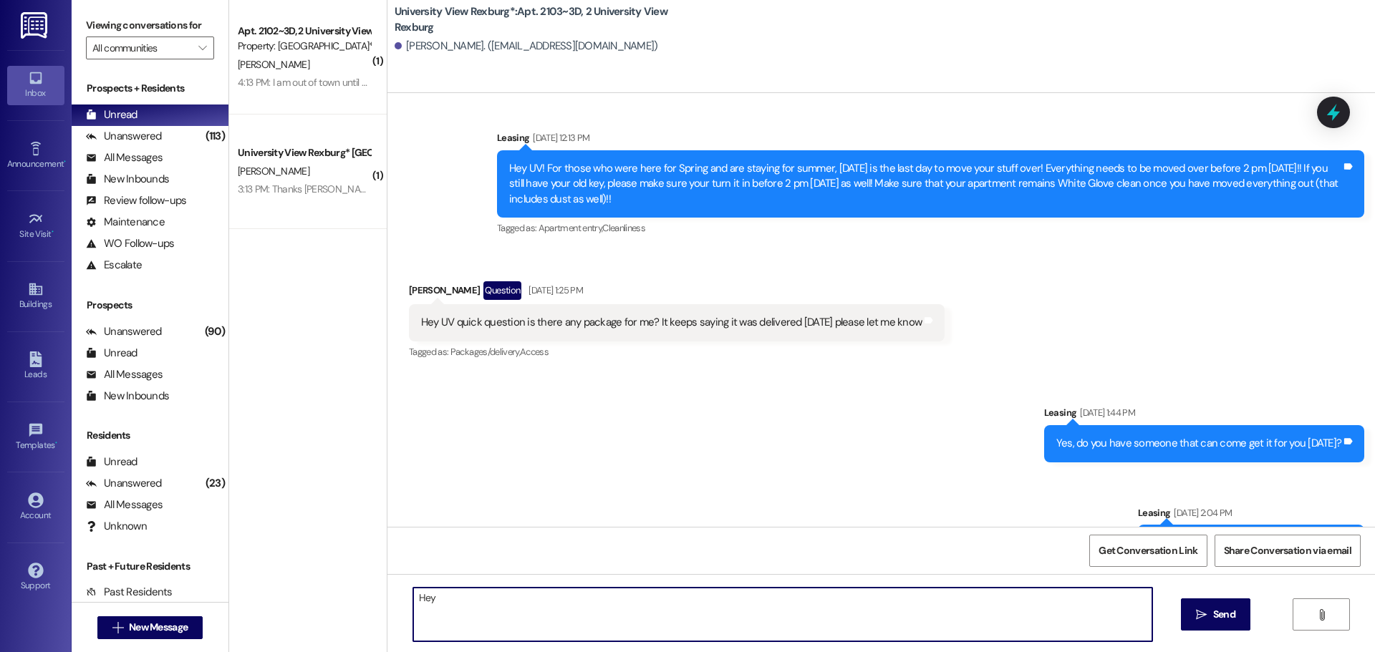
scroll to position [34615, 0]
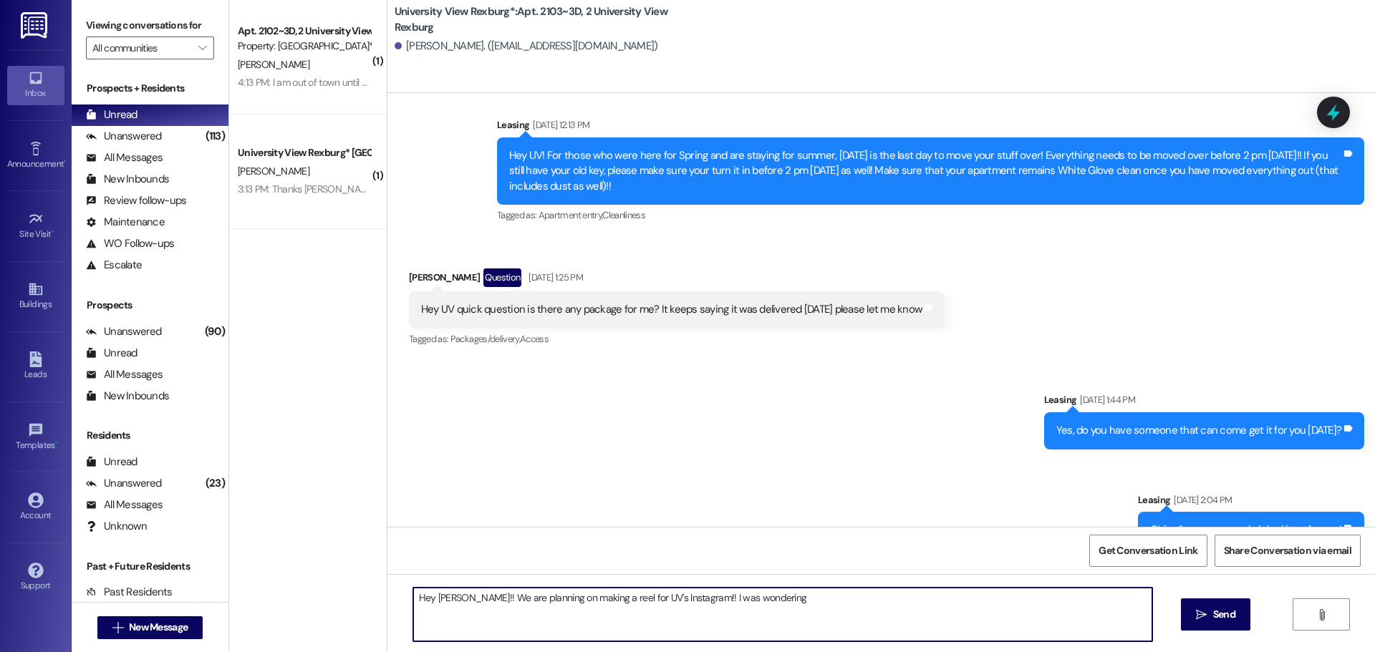
click at [470, 602] on textarea "Hey [PERSON_NAME]!! We are planning on making a reel for UV's Instagram!! I was…" at bounding box center [782, 615] width 739 height 54
click at [927, 602] on textarea "Hey [PERSON_NAME]!! This is [PERSON_NAME] with UV! We are planning on making a …" at bounding box center [782, 615] width 739 height 54
type textarea "Hey [PERSON_NAME]!! This is [PERSON_NAME] with UV! We are planning on making a …"
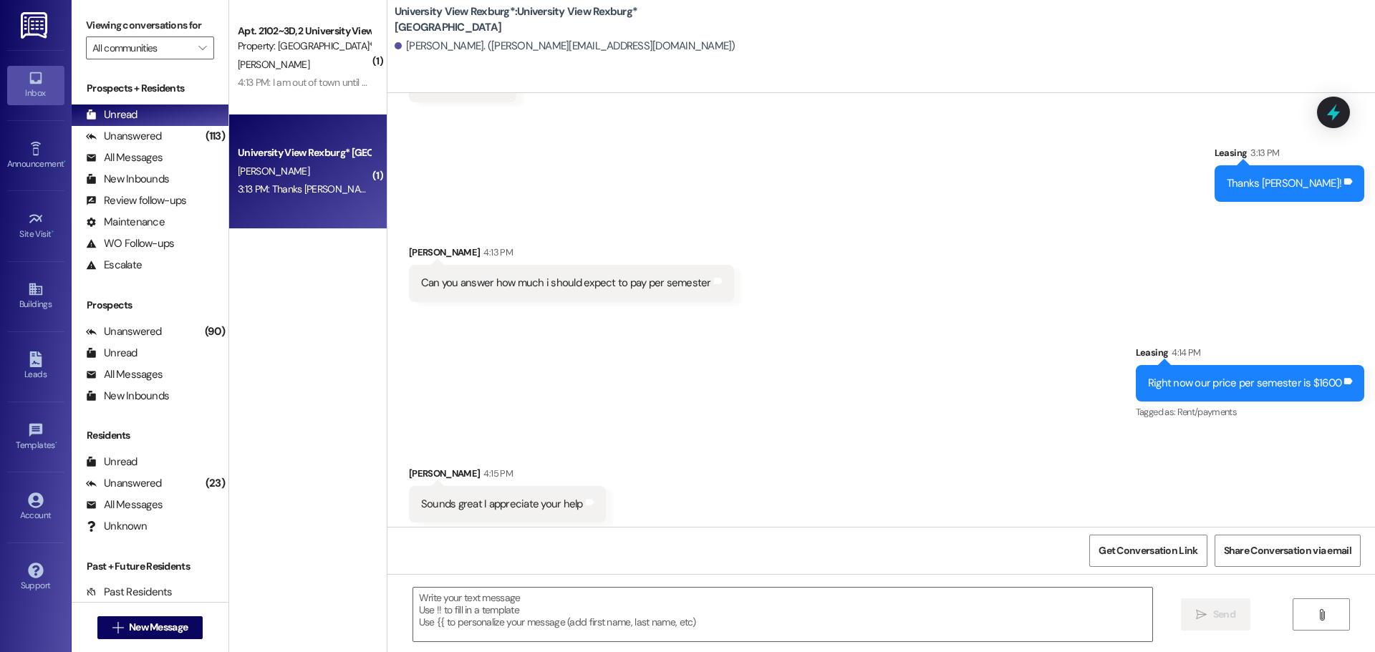
scroll to position [3924, 0]
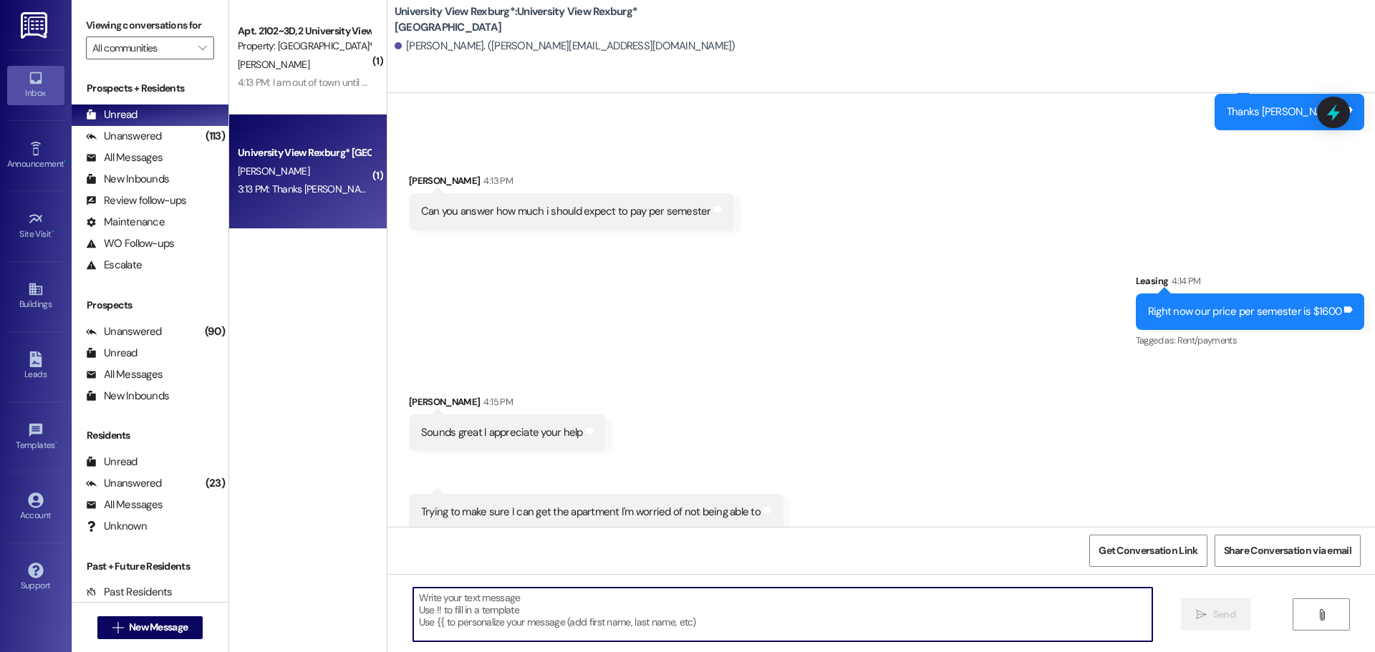
click at [529, 624] on textarea at bounding box center [782, 615] width 739 height 54
type textarea "O"
